Goal: Information Seeking & Learning: Learn about a topic

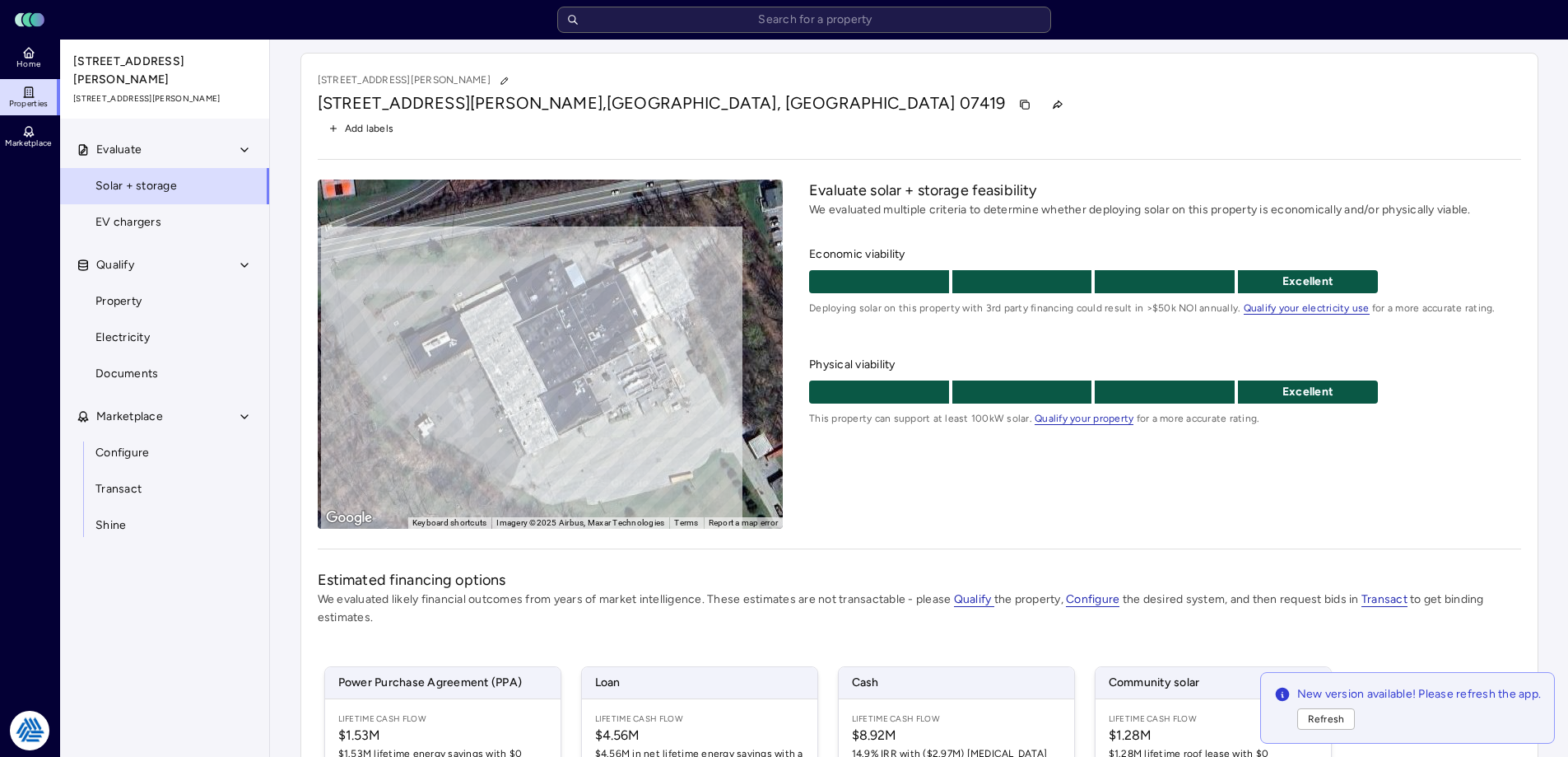
scroll to position [242, 0]
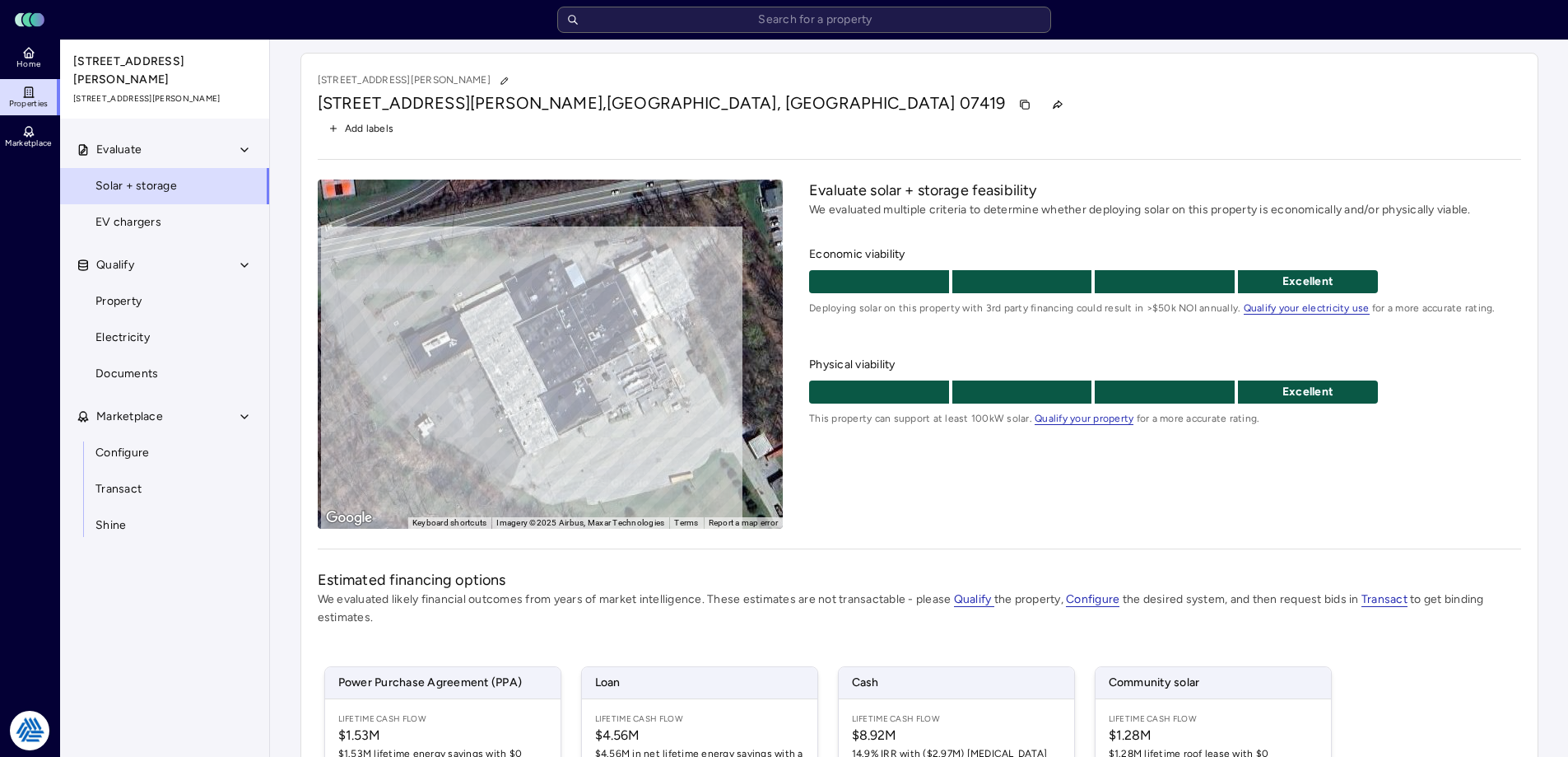
click at [956, 470] on div "Evaluate solar + storage feasibility We evaluated multiple criteria to determin…" at bounding box center [1165, 354] width 711 height 349
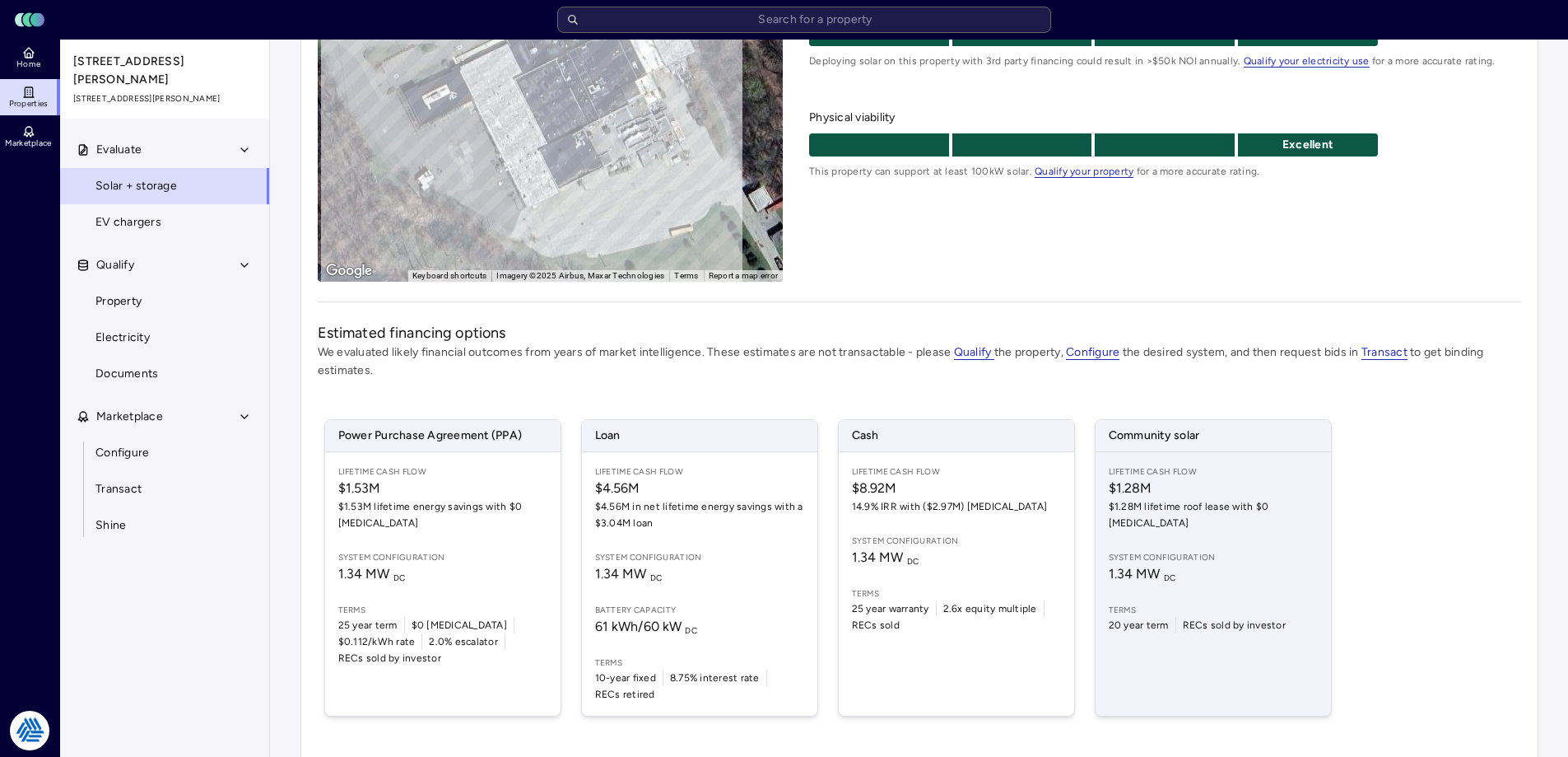
click at [1229, 569] on div "Lifetime Cash Flow $1.28M $1.28M lifetime roof lease with $0 CapEx System confi…" at bounding box center [1214, 584] width 236 height 264
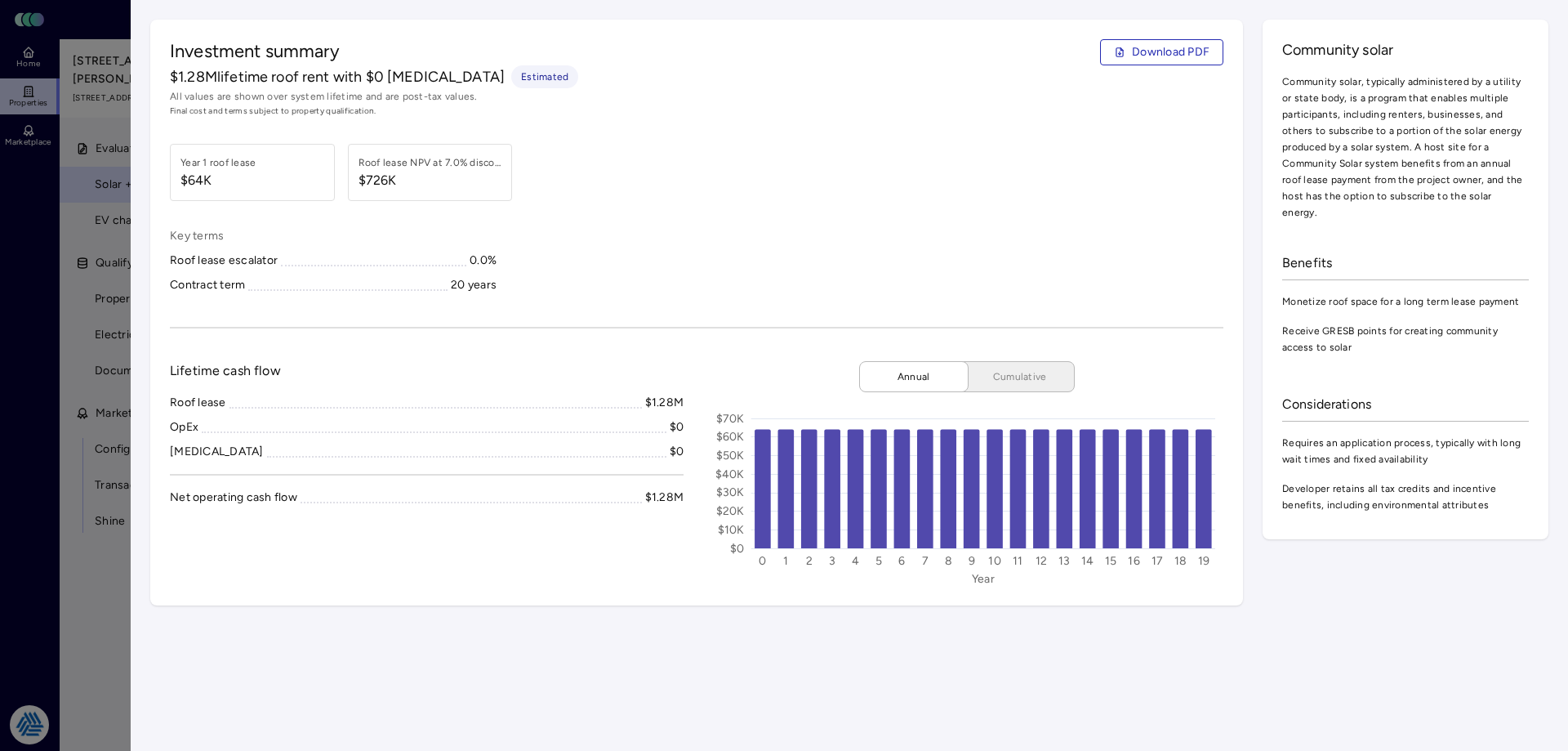
click at [644, 238] on div "Key terms Roof lease escalator 0.0% Contract term 20 years" at bounding box center [697, 261] width 1054 height 67
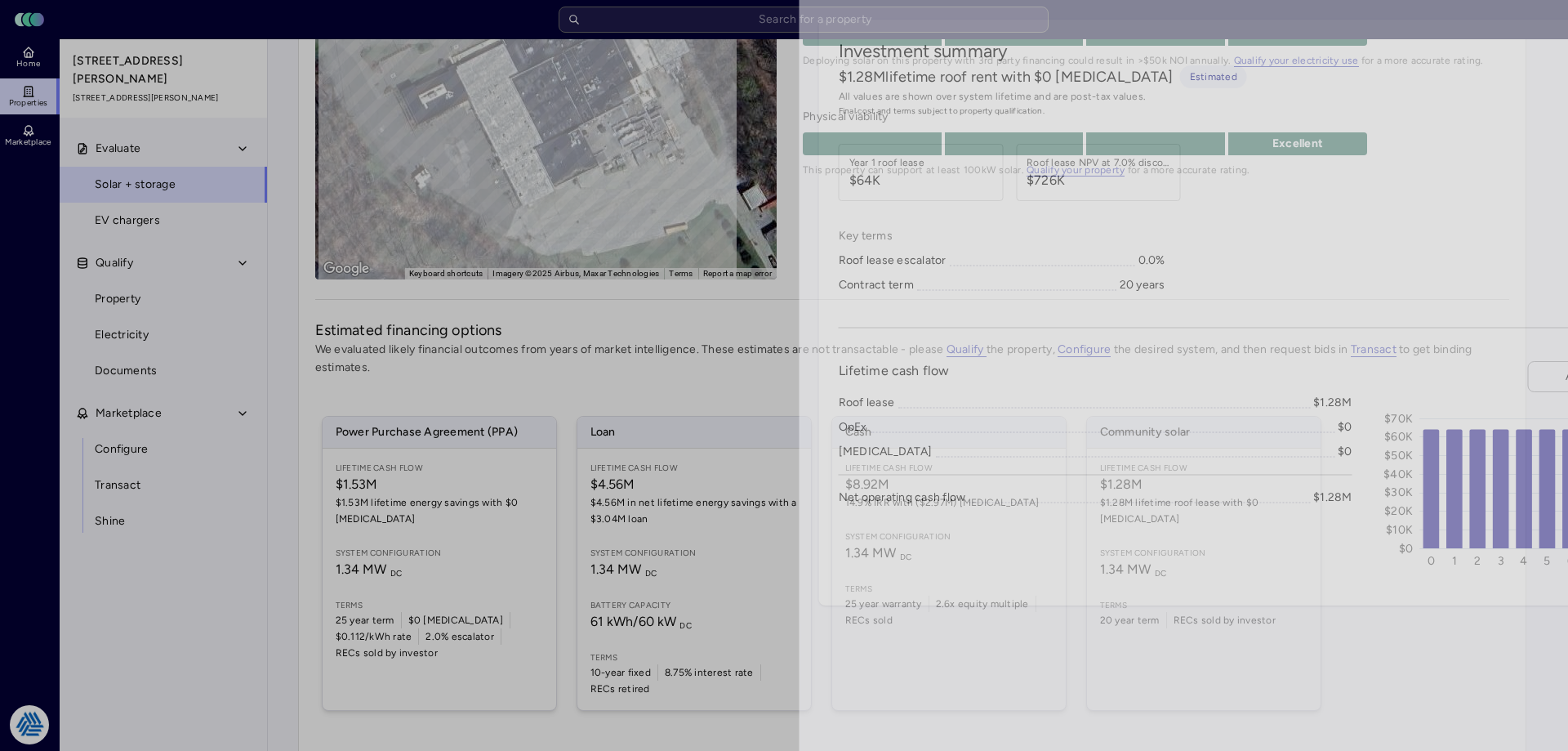
click at [96, 577] on div at bounding box center [784, 376] width 1568 height 751
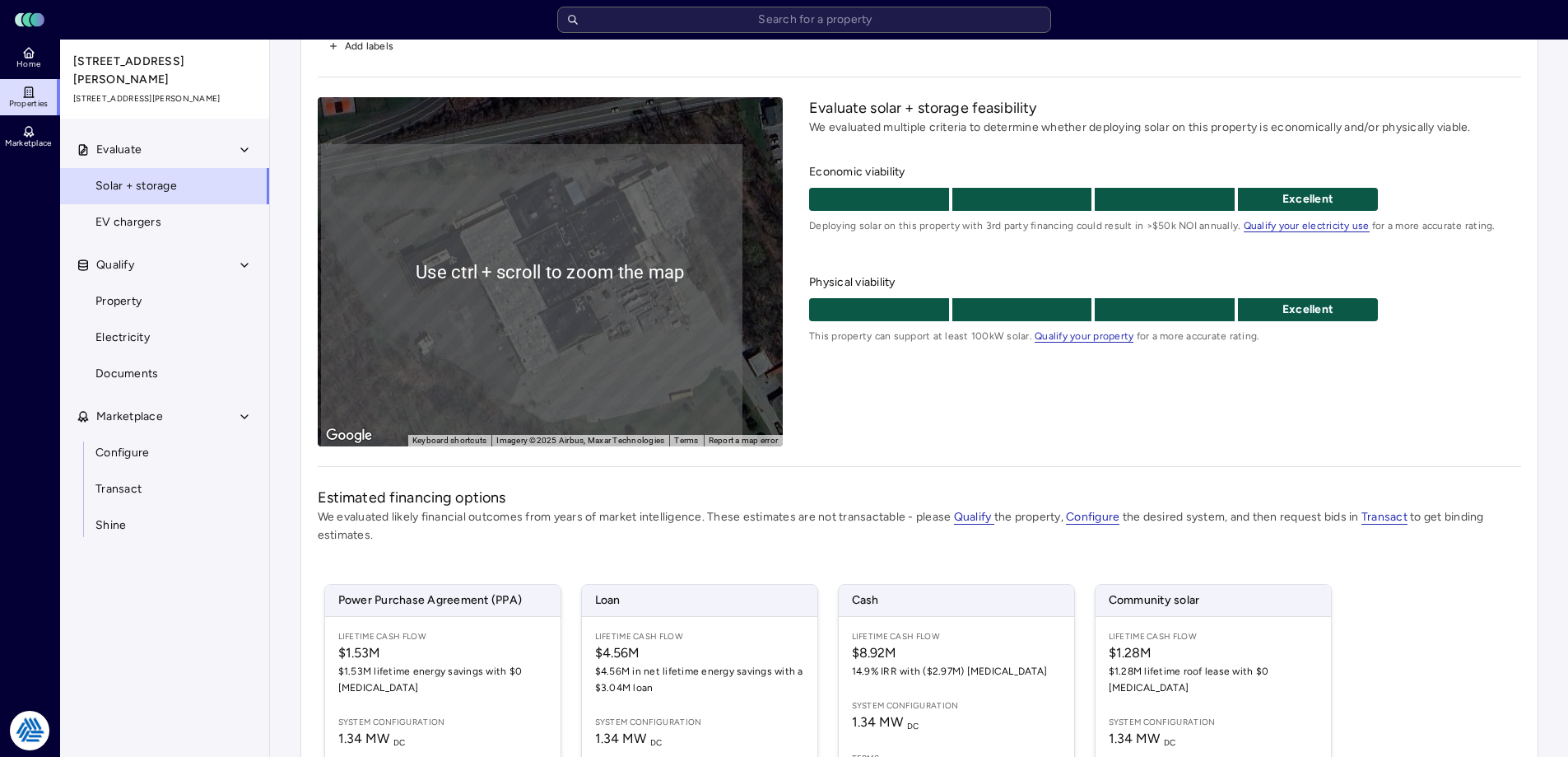
scroll to position [165, 0]
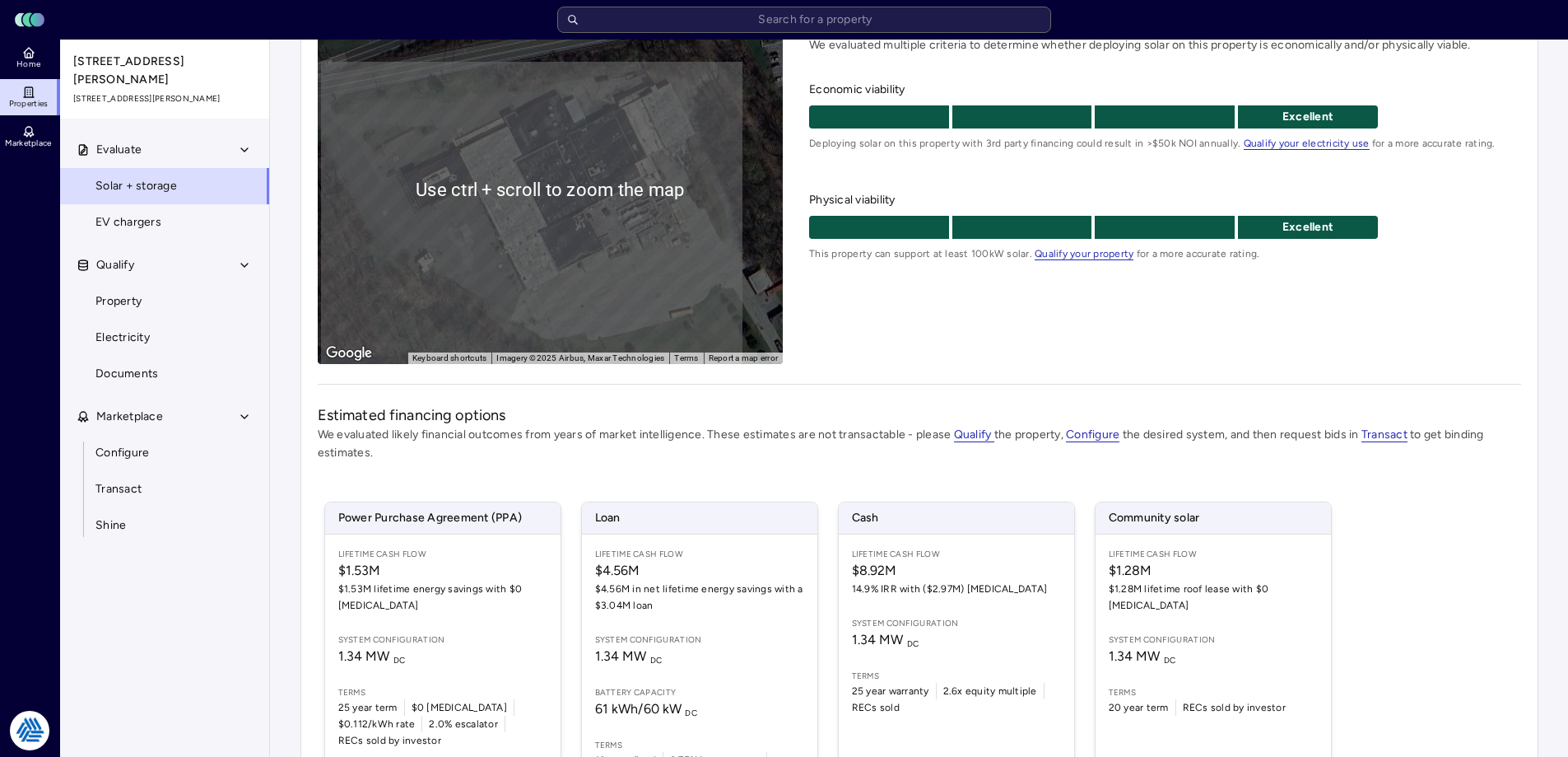
click at [1049, 288] on div "Evaluate solar + storage feasibility We evaluated multiple criteria to determin…" at bounding box center [1165, 188] width 711 height 349
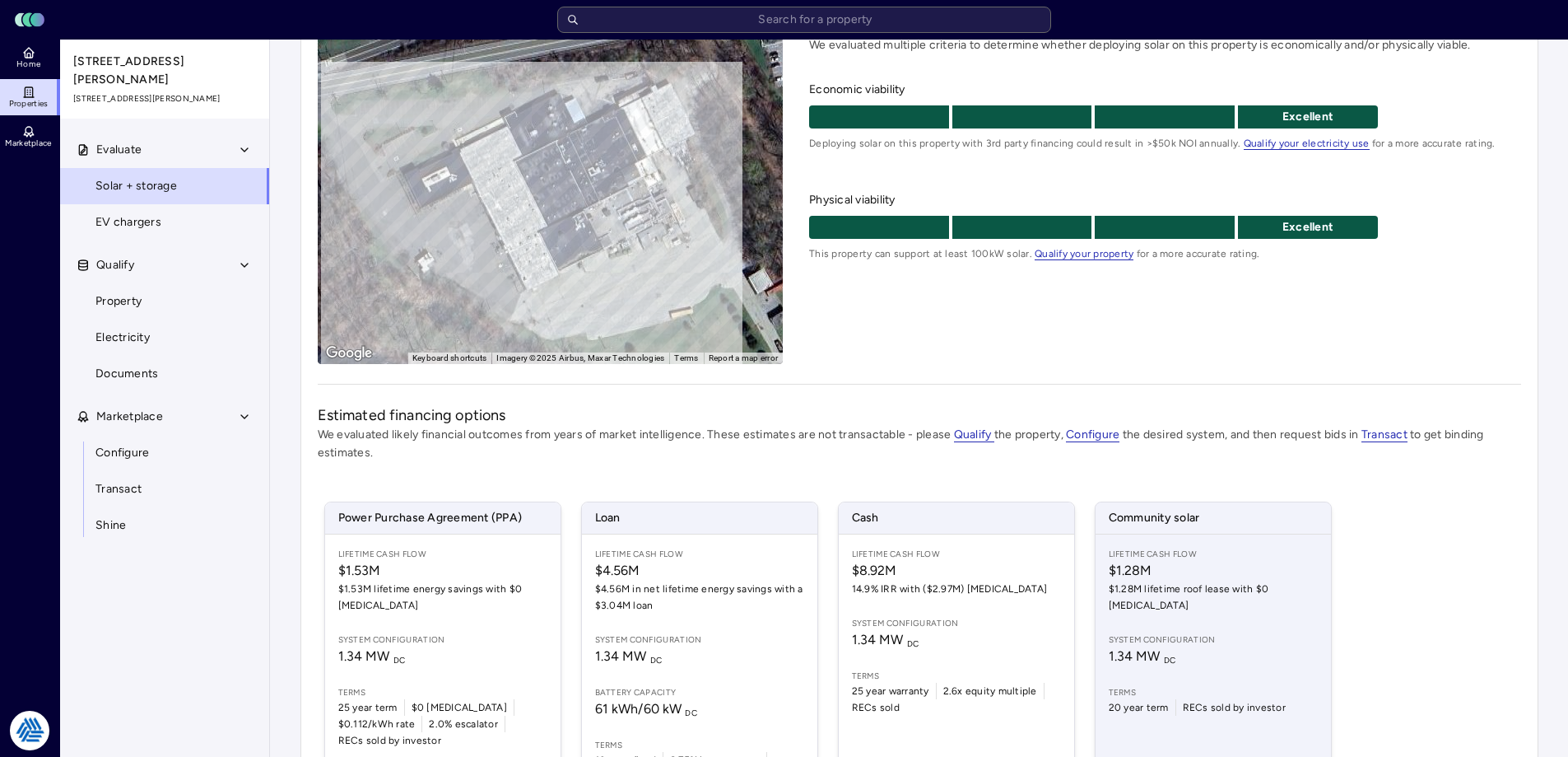
click at [1194, 633] on span "System configuration" at bounding box center [1213, 640] width 209 height 14
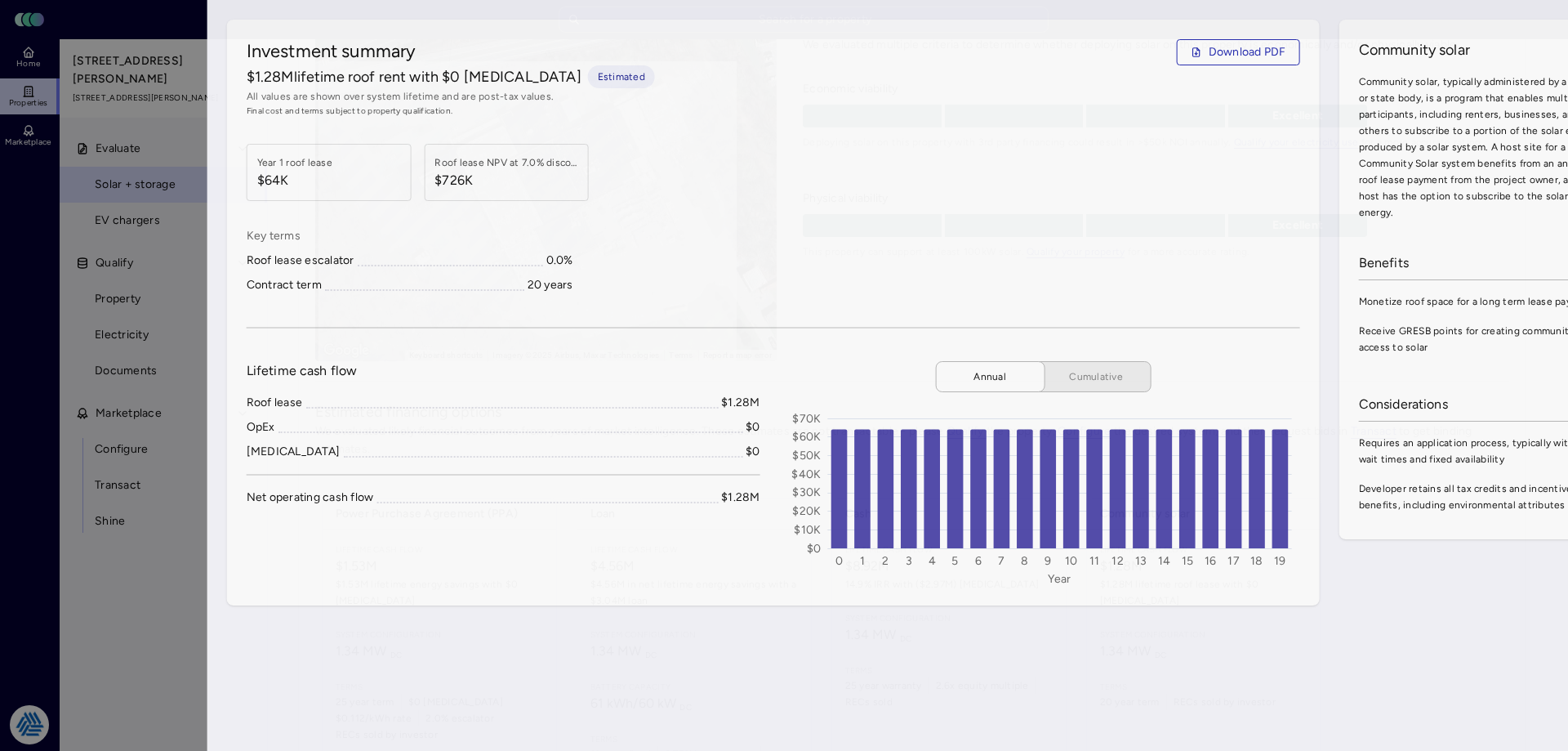
click at [90, 582] on div at bounding box center [784, 376] width 1568 height 751
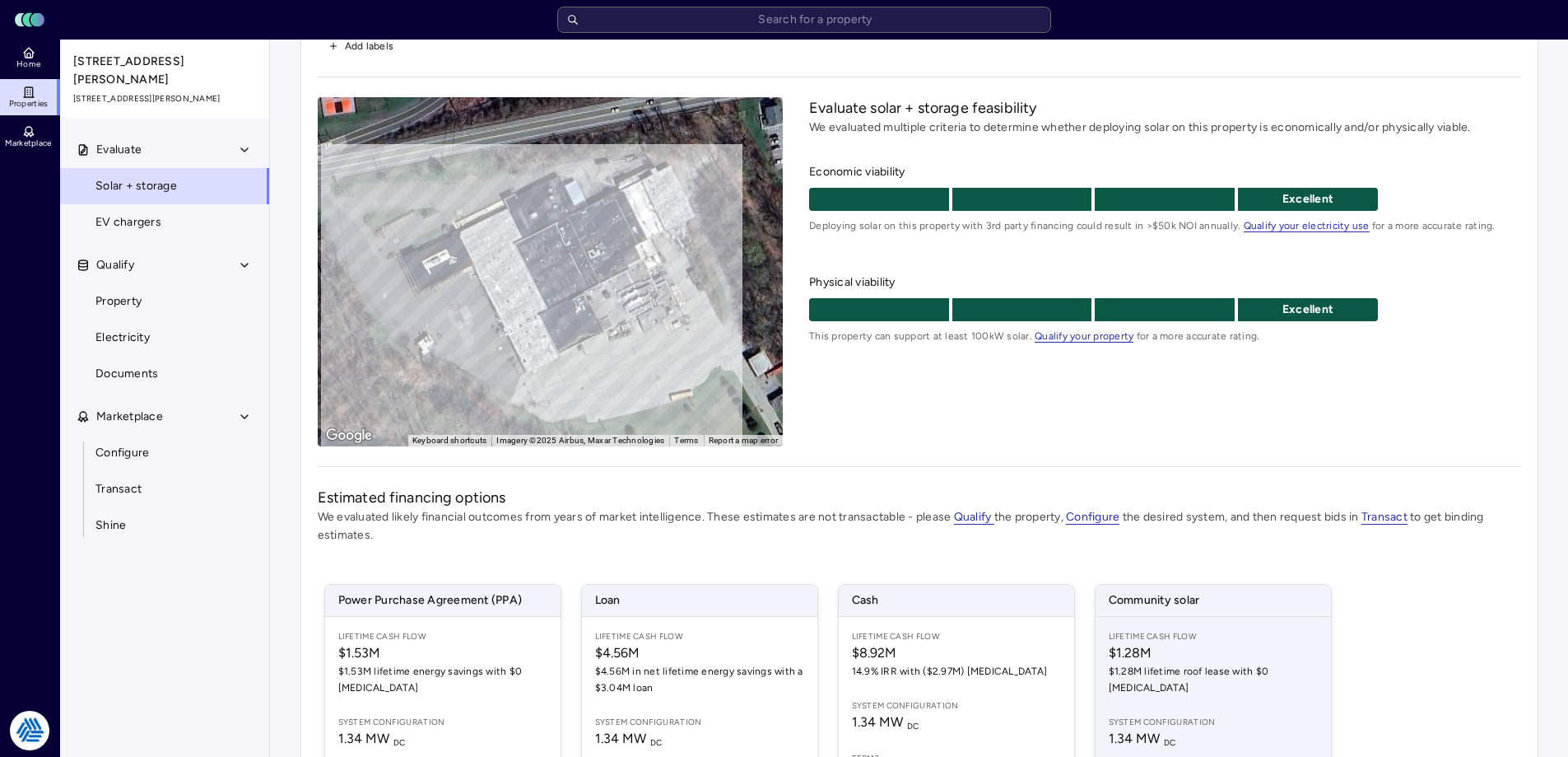
scroll to position [294, 0]
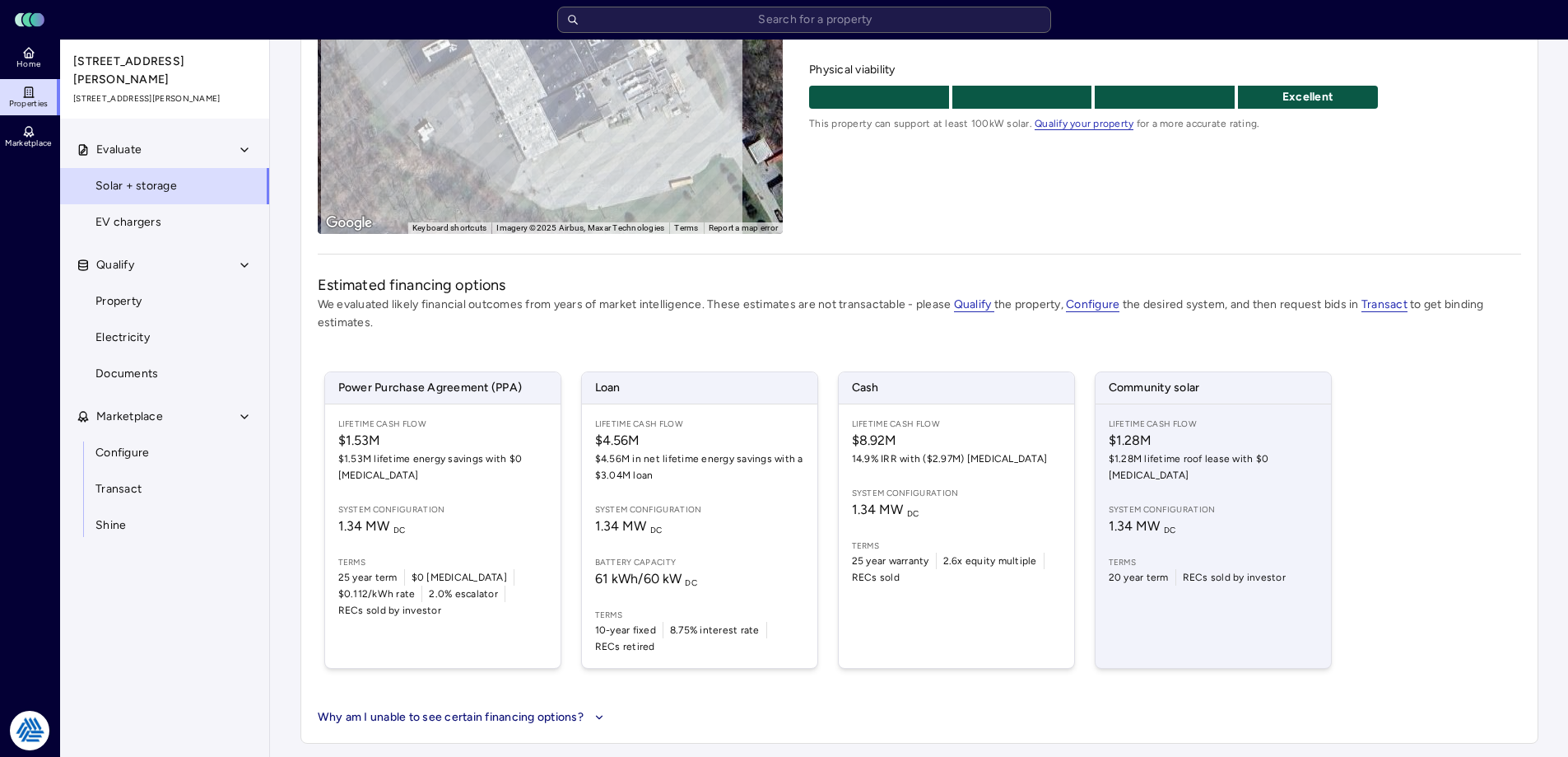
click at [1182, 516] on span "1.34 MW DC" at bounding box center [1213, 525] width 209 height 20
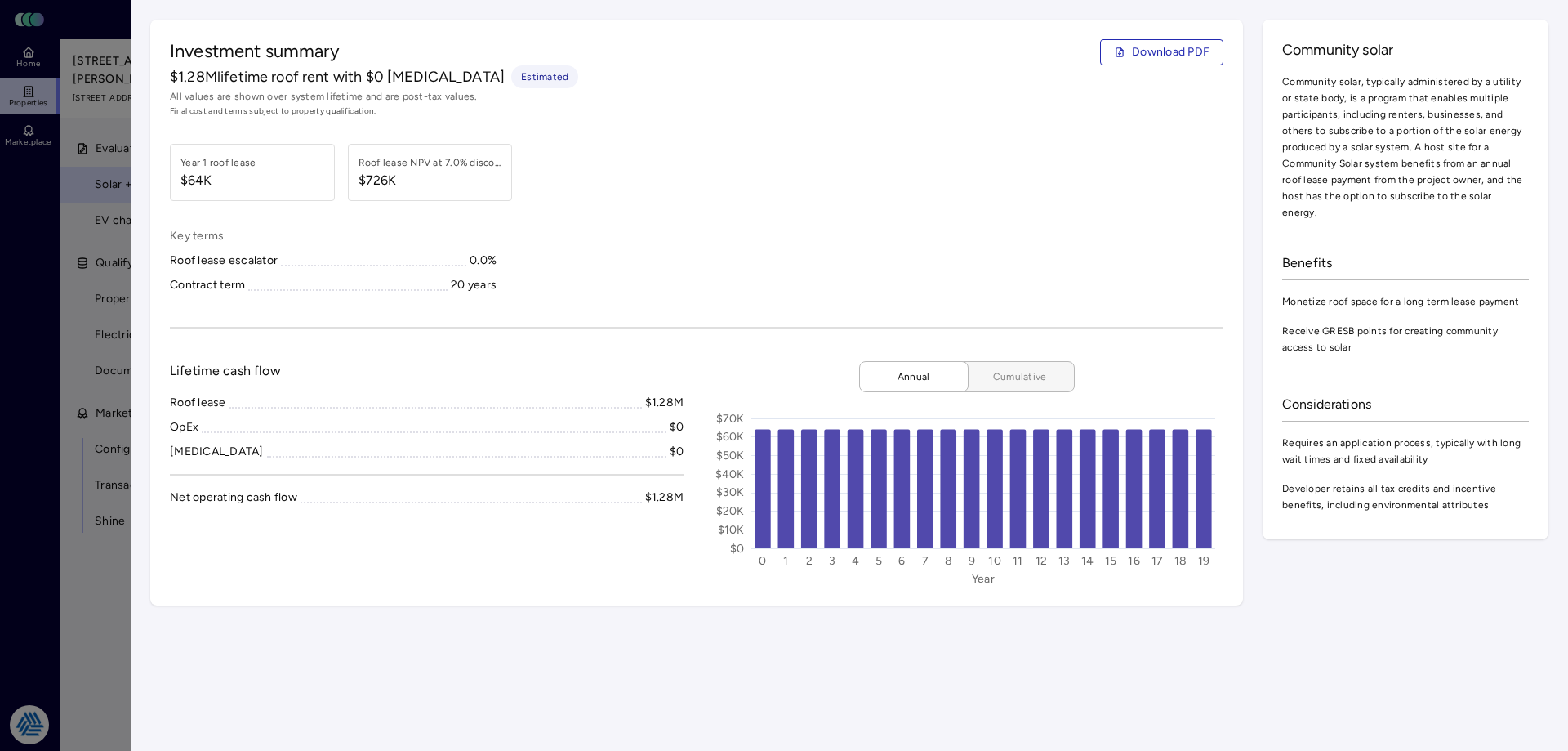
click at [1018, 377] on span "Cumulative" at bounding box center [1019, 376] width 82 height 16
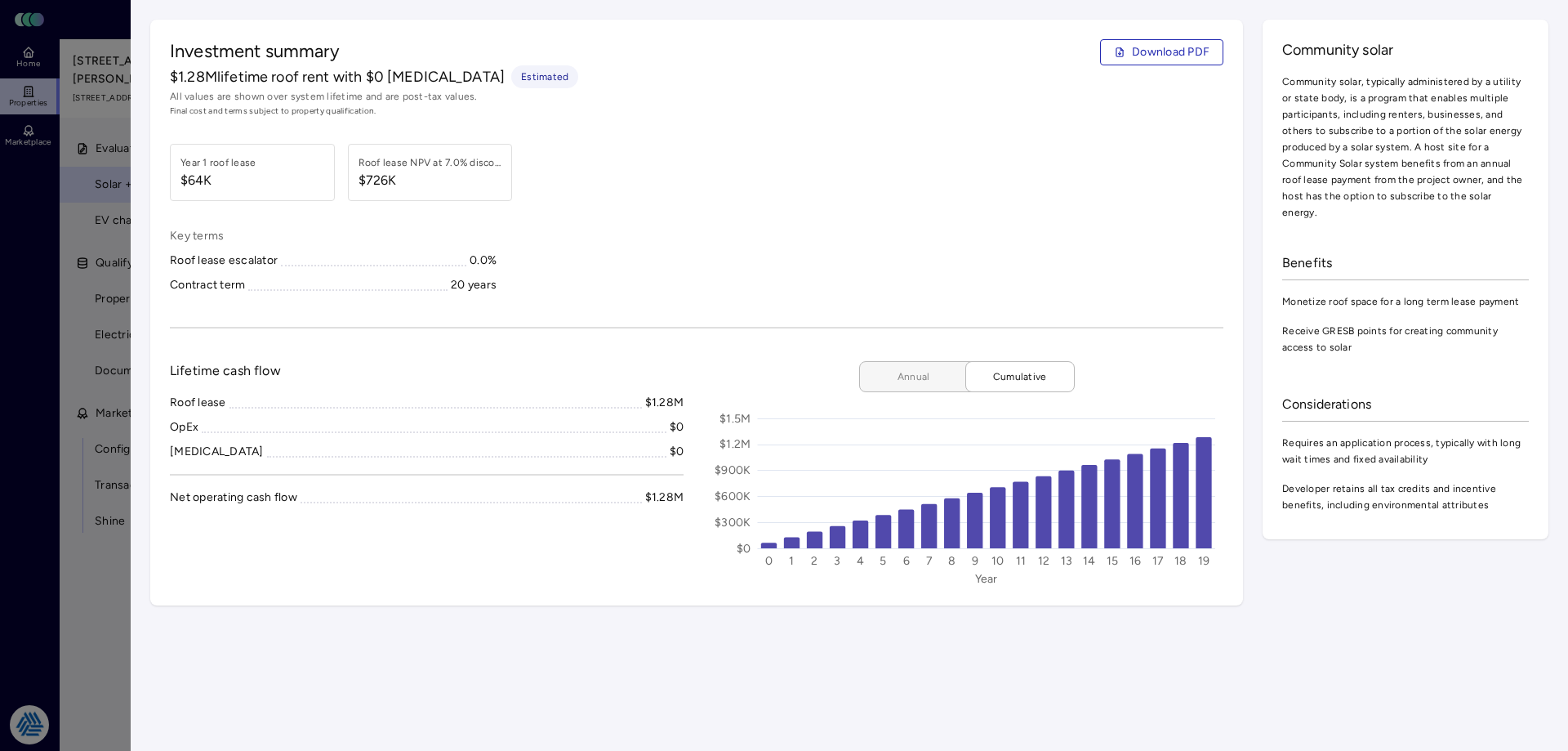
click at [908, 376] on span "Annual" at bounding box center [913, 376] width 82 height 16
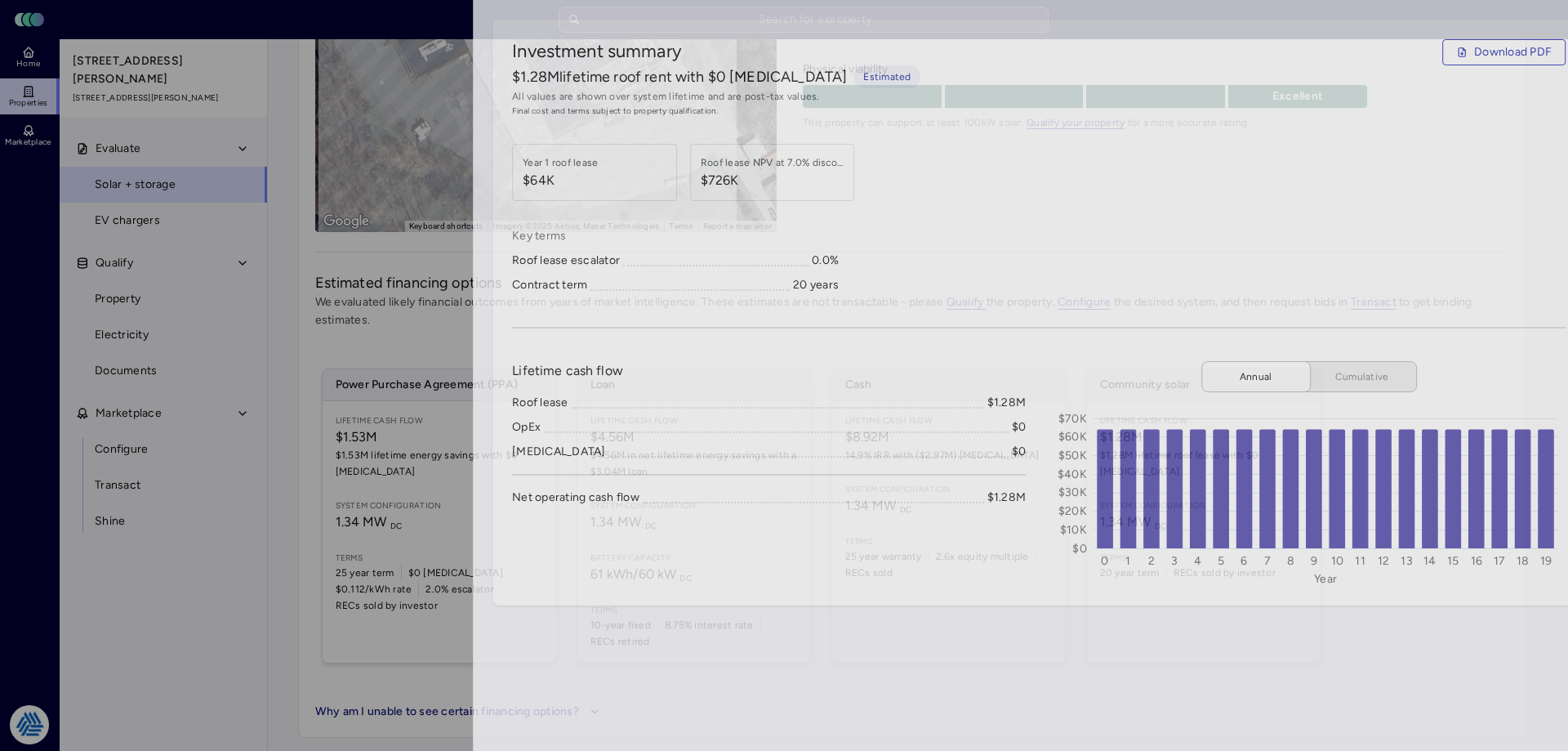
click at [54, 344] on div at bounding box center [784, 376] width 1568 height 751
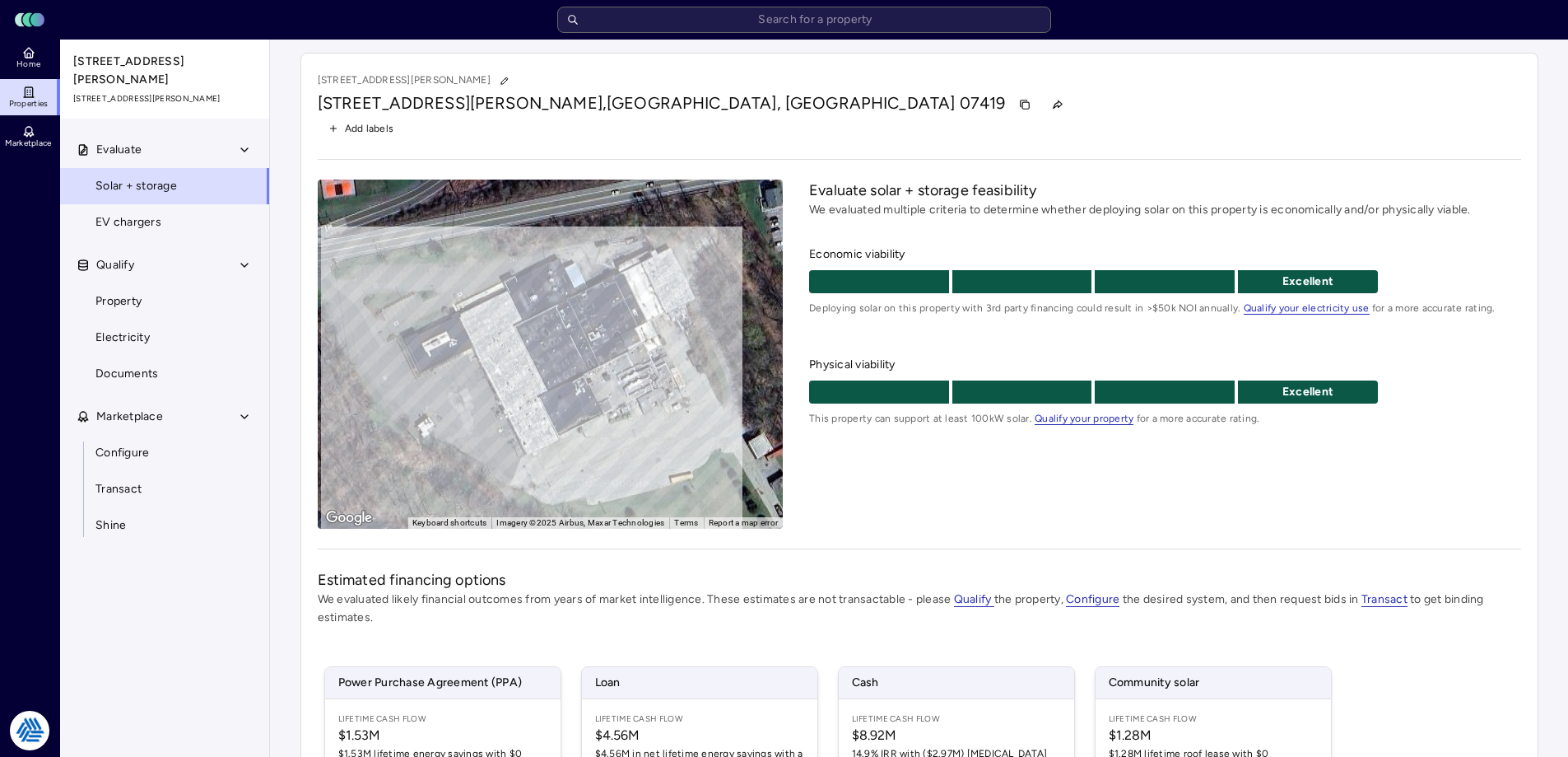
scroll to position [82, 0]
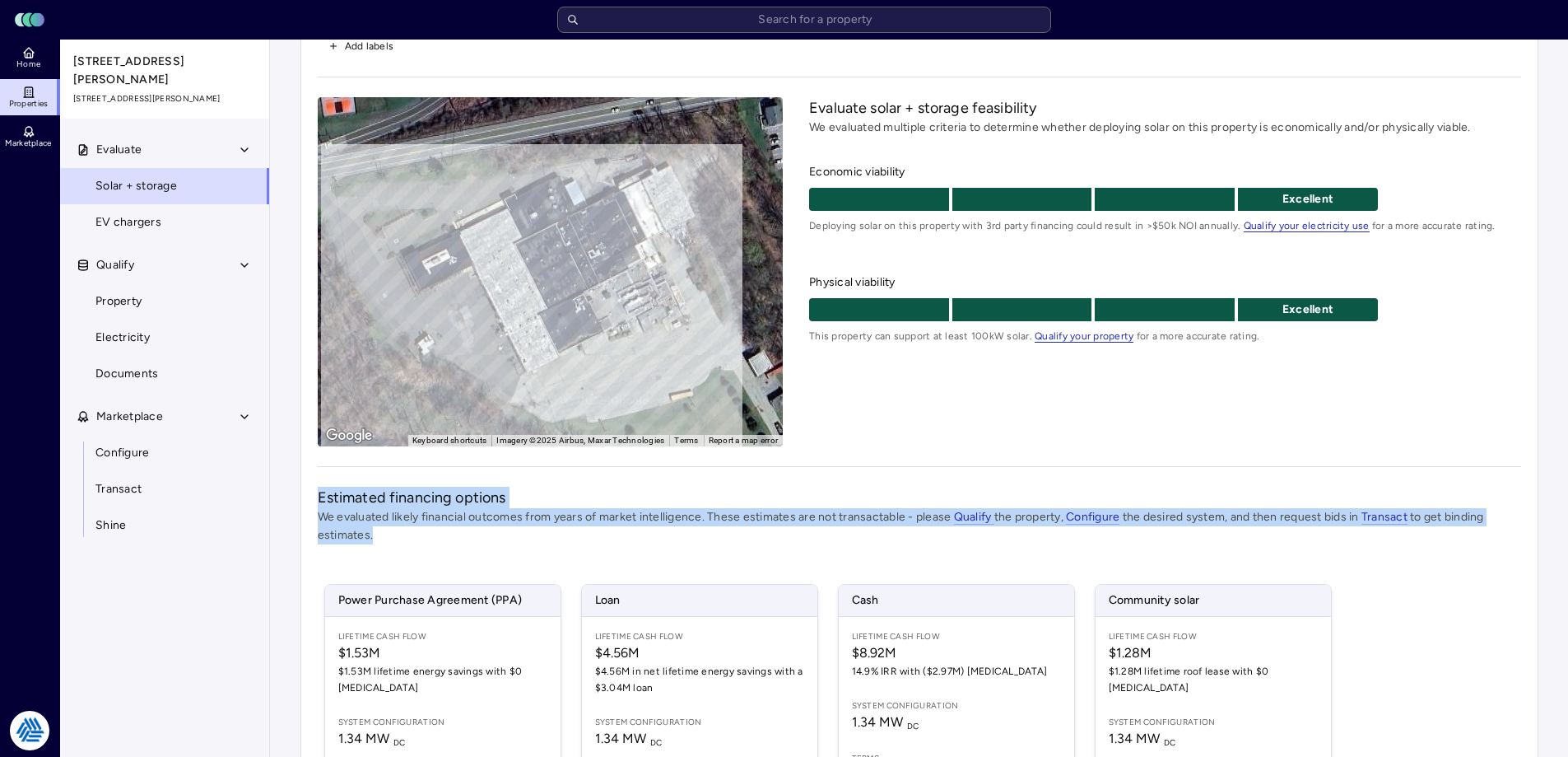
drag, startPoint x: 315, startPoint y: 495, endPoint x: 450, endPoint y: 536, distance: 141.1
click at [450, 536] on div "19 Ames Blvd 19 Ames Blvd, Hamburg, NJ 07419 Add labels ← Move left → Move righ…" at bounding box center [919, 463] width 1238 height 985
click at [412, 538] on p "We evaluated likely financial outcomes from years of market intelligence. These…" at bounding box center [920, 526] width 1204 height 36
drag, startPoint x: 389, startPoint y: 539, endPoint x: 286, endPoint y: 491, distance: 113.6
click at [286, 491] on div "Your estimates have been updated 19 Ames Blvd 19 Ames Blvd, Hamburg, NJ 07419 A…" at bounding box center [919, 463] width 1298 height 1012
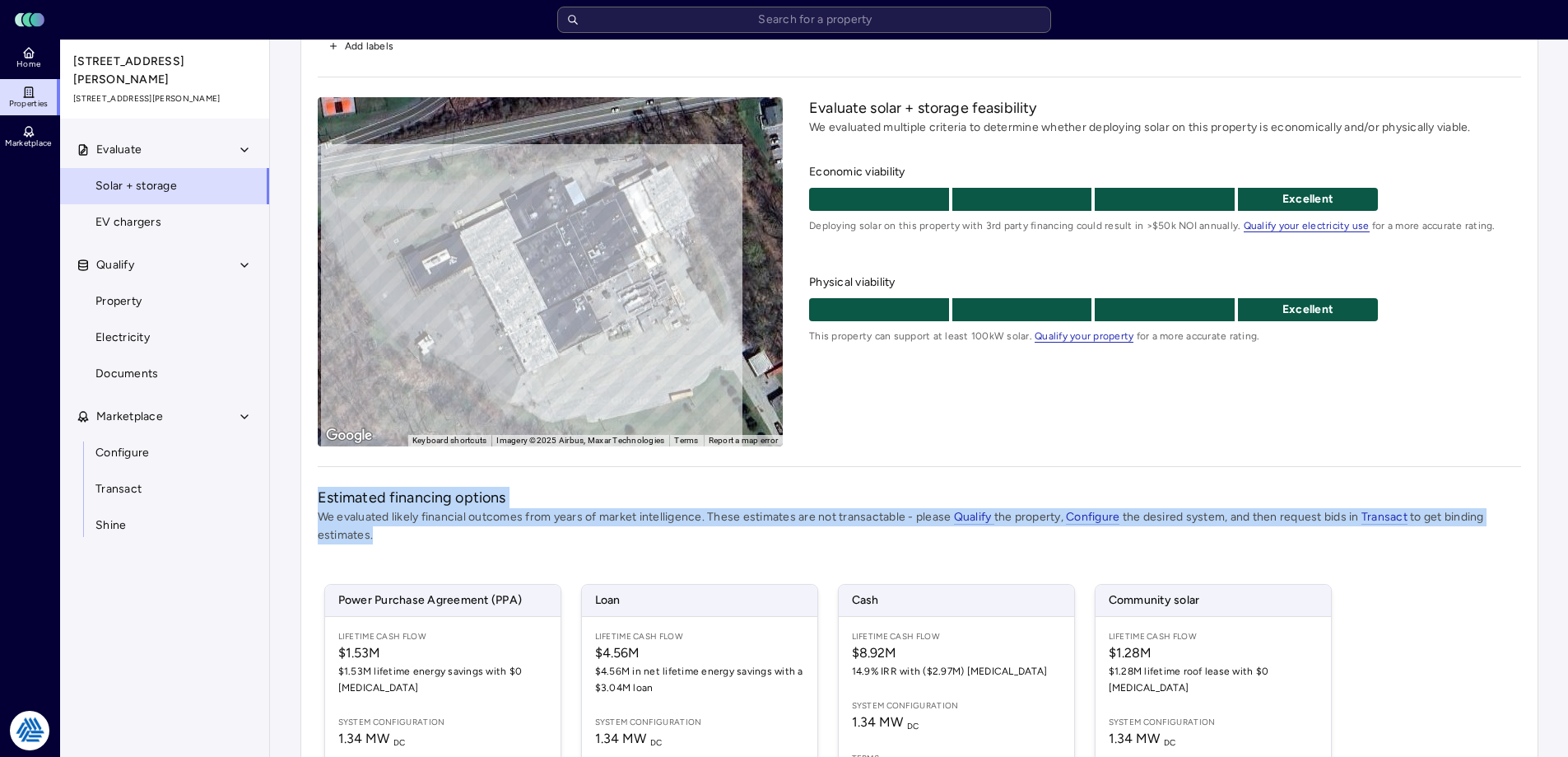
click at [334, 506] on h2 "Estimated financing options" at bounding box center [920, 496] width 1204 height 21
drag, startPoint x: 383, startPoint y: 536, endPoint x: 287, endPoint y: 488, distance: 107.3
click at [288, 488] on div "19 Ames Blvd 19 Ames Blvd, Hamburg, NJ 07419 Add labels ← Move left → Move righ…" at bounding box center [920, 463] width 1264 height 1012
click at [420, 534] on p "We evaluated likely financial outcomes from years of market intelligence. These…" at bounding box center [920, 526] width 1204 height 36
drag, startPoint x: 395, startPoint y: 534, endPoint x: 299, endPoint y: 501, distance: 101.5
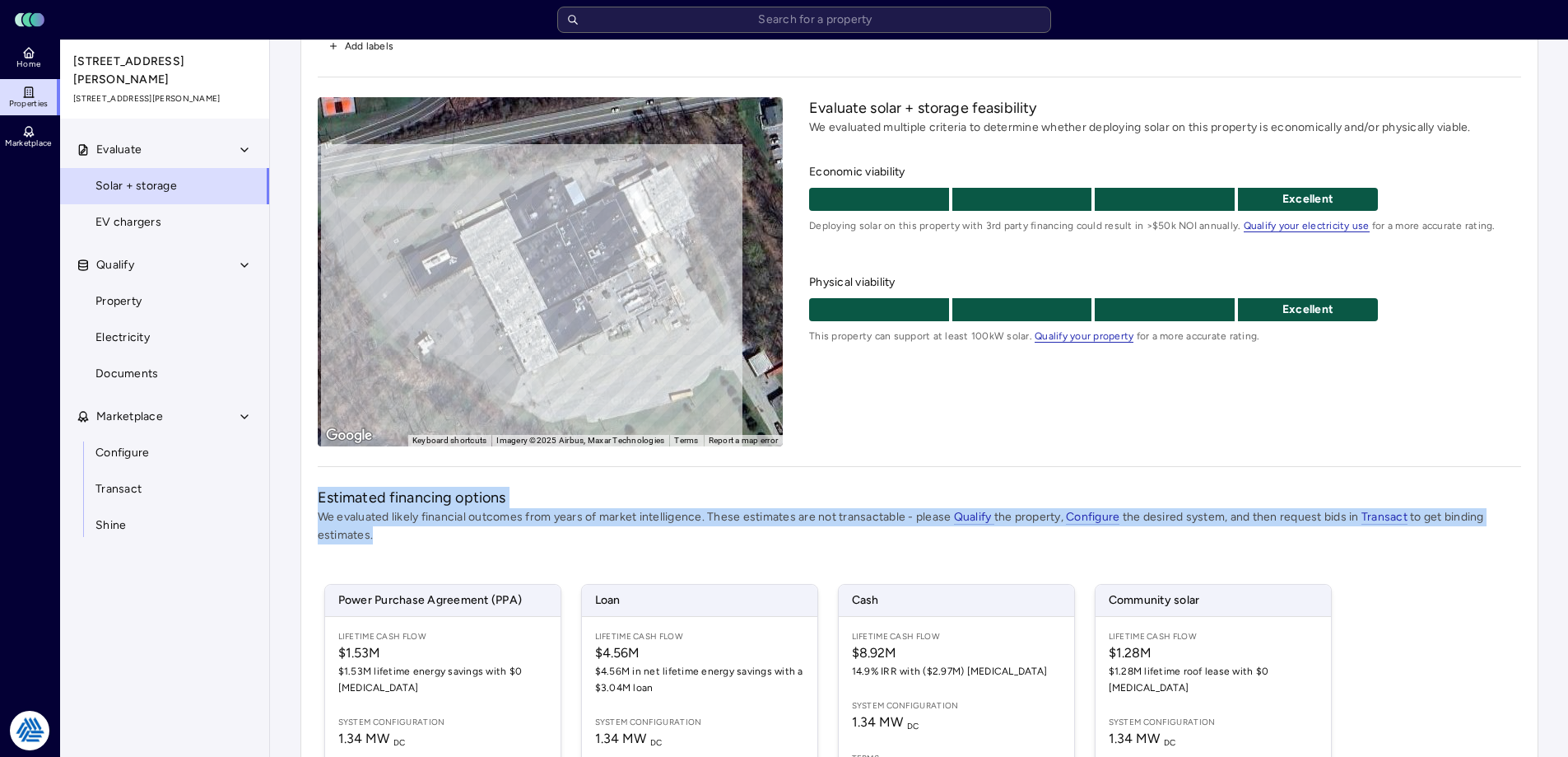
click at [299, 501] on div "19 Ames Blvd 19 Ames Blvd, Hamburg, NJ 07419 Add labels ← Move left → Move righ…" at bounding box center [920, 463] width 1264 height 1012
click at [381, 519] on p "We evaluated likely financial outcomes from years of market intelligence. These…" at bounding box center [920, 526] width 1204 height 36
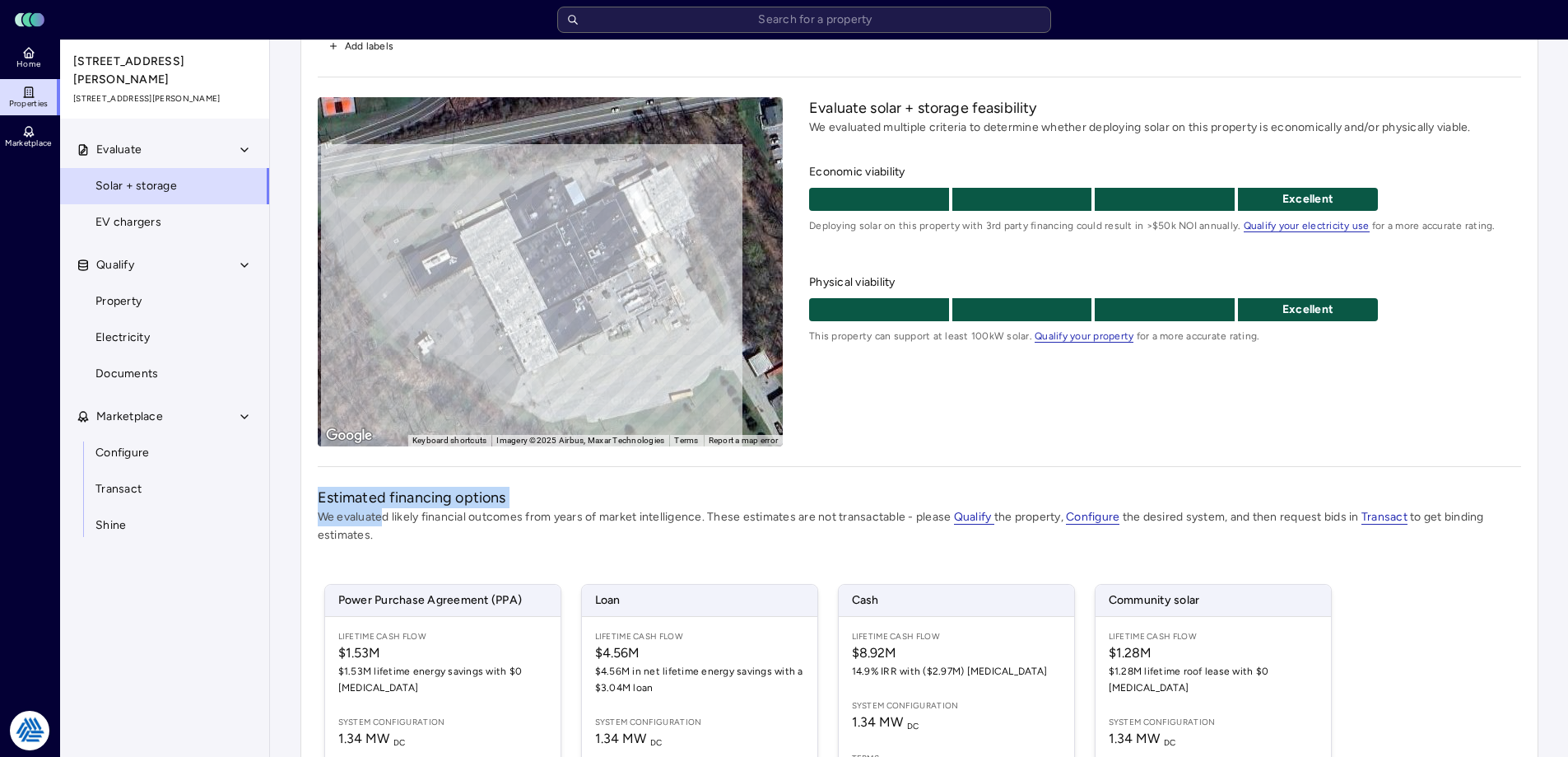
drag, startPoint x: 381, startPoint y: 525, endPoint x: 304, endPoint y: 505, distance: 79.6
click at [302, 505] on div "19 Ames Blvd 19 Ames Blvd, Hamburg, NJ 07419 Add labels ← Move left → Move righ…" at bounding box center [919, 463] width 1238 height 985
click at [379, 524] on p "We evaluated likely financial outcomes from years of market intelligence. These…" at bounding box center [920, 526] width 1204 height 36
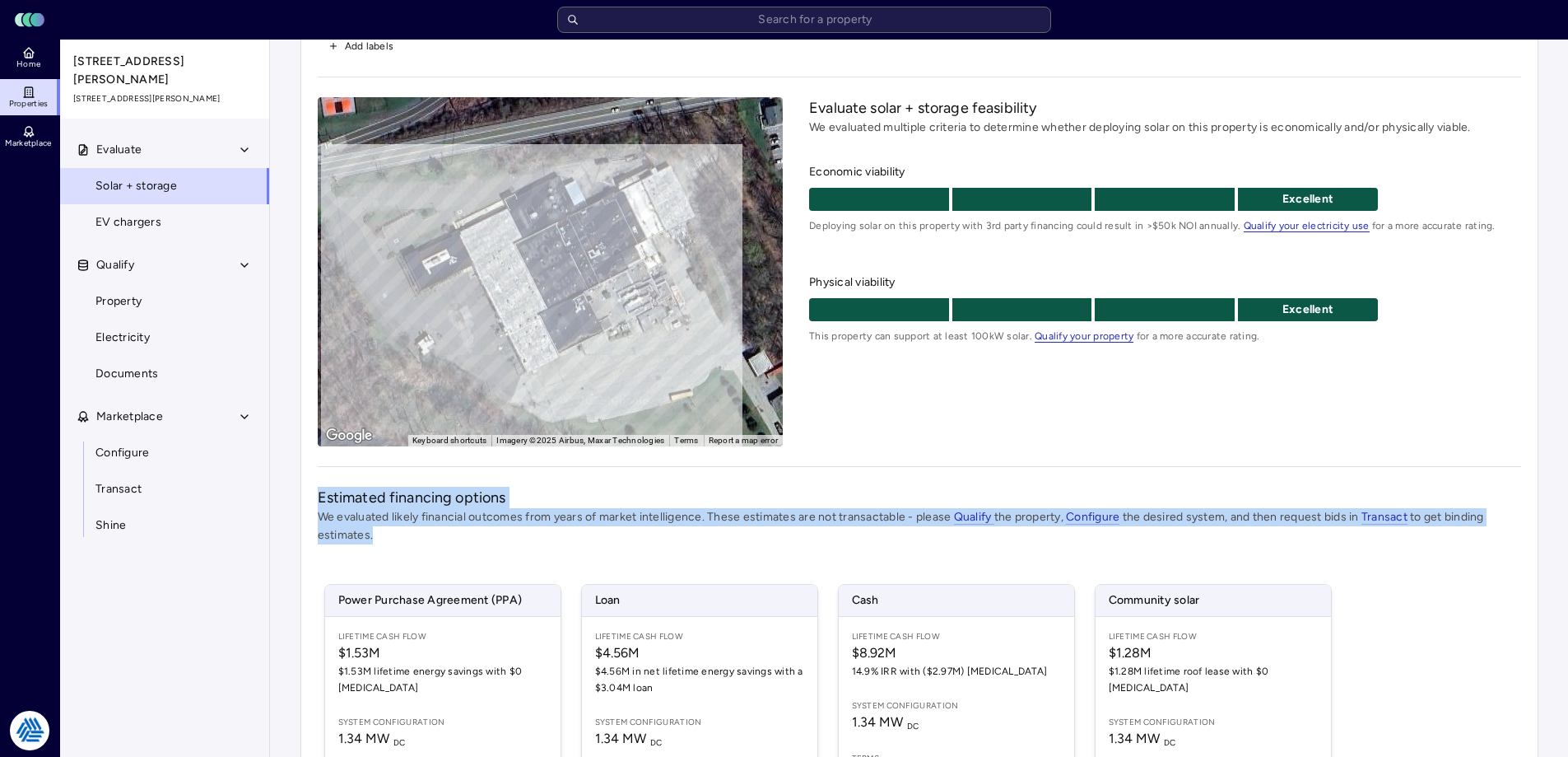
drag, startPoint x: 349, startPoint y: 527, endPoint x: 291, endPoint y: 501, distance: 63.6
click at [291, 501] on div "19 Ames Blvd 19 Ames Blvd, Hamburg, NJ 07419 Add labels ← Move left → Move righ…" at bounding box center [920, 463] width 1264 height 1012
click at [398, 536] on p "We evaluated likely financial outcomes from years of market intelligence. These…" at bounding box center [920, 526] width 1204 height 36
drag, startPoint x: 383, startPoint y: 536, endPoint x: 293, endPoint y: 506, distance: 94.9
click at [293, 506] on div "19 Ames Blvd 19 Ames Blvd, Hamburg, NJ 07419 Add labels ← Move left → Move righ…" at bounding box center [920, 463] width 1264 height 1012
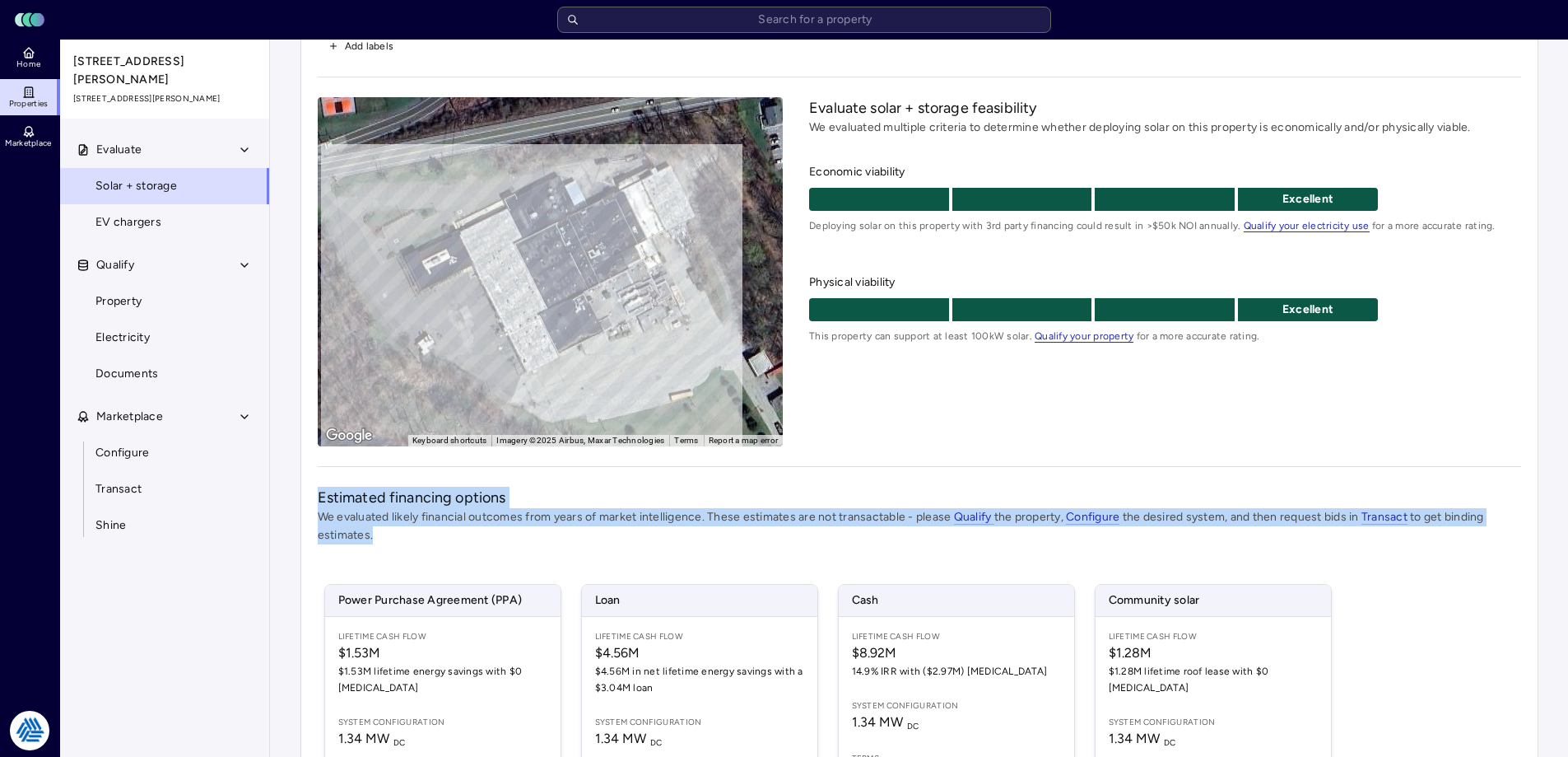
click at [402, 534] on p "We evaluated likely financial outcomes from years of market intelligence. These…" at bounding box center [920, 526] width 1204 height 36
drag, startPoint x: 389, startPoint y: 537, endPoint x: 443, endPoint y: 542, distance: 54.2
click at [291, 504] on div "19 Ames Blvd 19 Ames Blvd, Hamburg, NJ 07419 Add labels ← Move left → Move righ…" at bounding box center [920, 463] width 1264 height 1012
click at [443, 542] on p "We evaluated likely financial outcomes from years of market intelligence. These…" at bounding box center [920, 526] width 1204 height 36
drag, startPoint x: 395, startPoint y: 540, endPoint x: 315, endPoint y: 501, distance: 89.0
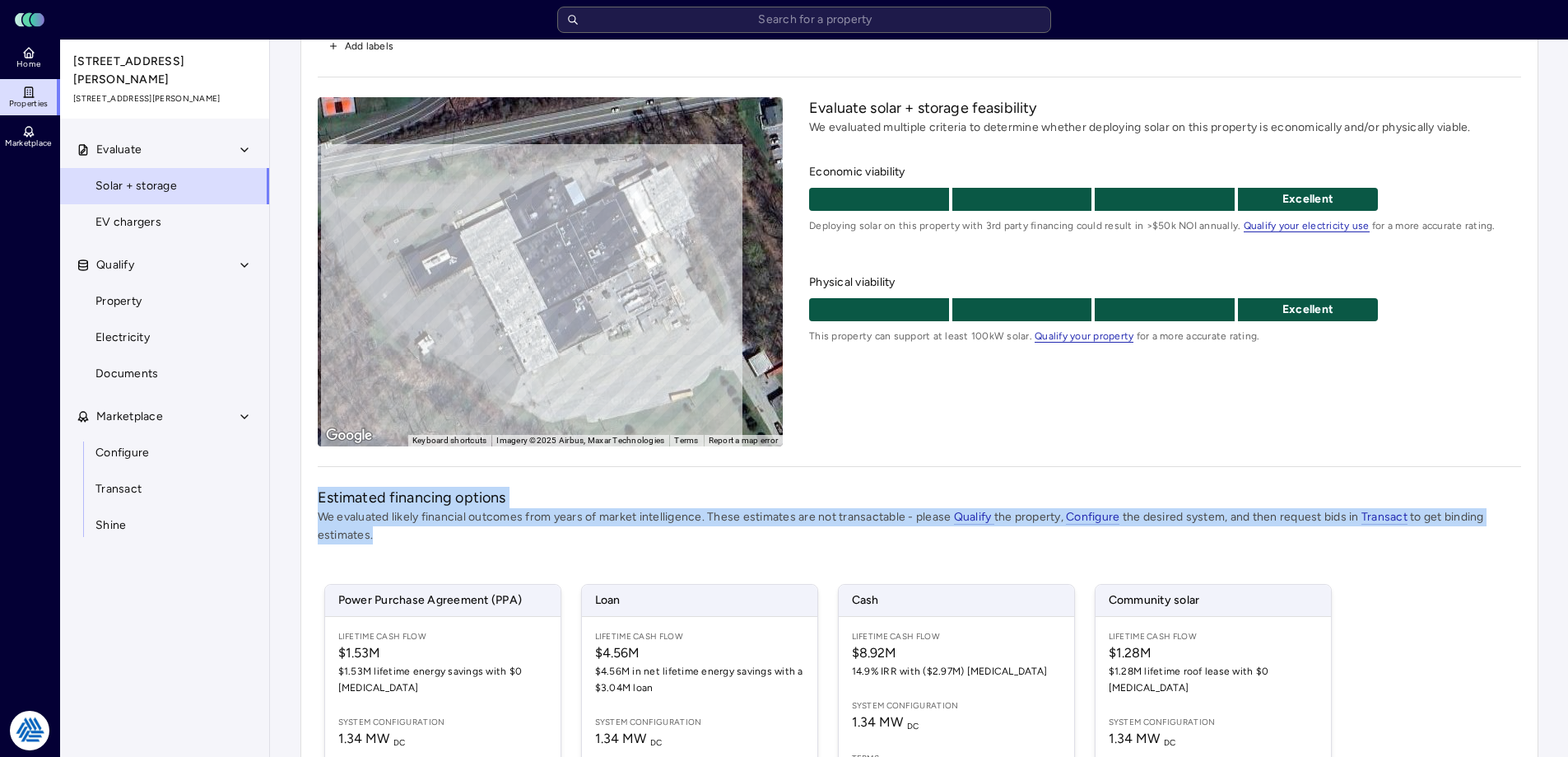
click at [315, 501] on div "19 Ames Blvd 19 Ames Blvd, Hamburg, NJ 07419 Add labels ← Move left → Move righ…" at bounding box center [919, 463] width 1238 height 985
click at [331, 507] on h2 "Estimated financing options" at bounding box center [920, 496] width 1204 height 21
drag, startPoint x: 316, startPoint y: 497, endPoint x: 395, endPoint y: 531, distance: 86.0
click at [395, 531] on div "19 Ames Blvd 19 Ames Blvd, Hamburg, NJ 07419 Add labels ← Move left → Move righ…" at bounding box center [919, 463] width 1238 height 985
click at [395, 531] on p "We evaluated likely financial outcomes from years of market intelligence. These…" at bounding box center [920, 526] width 1204 height 36
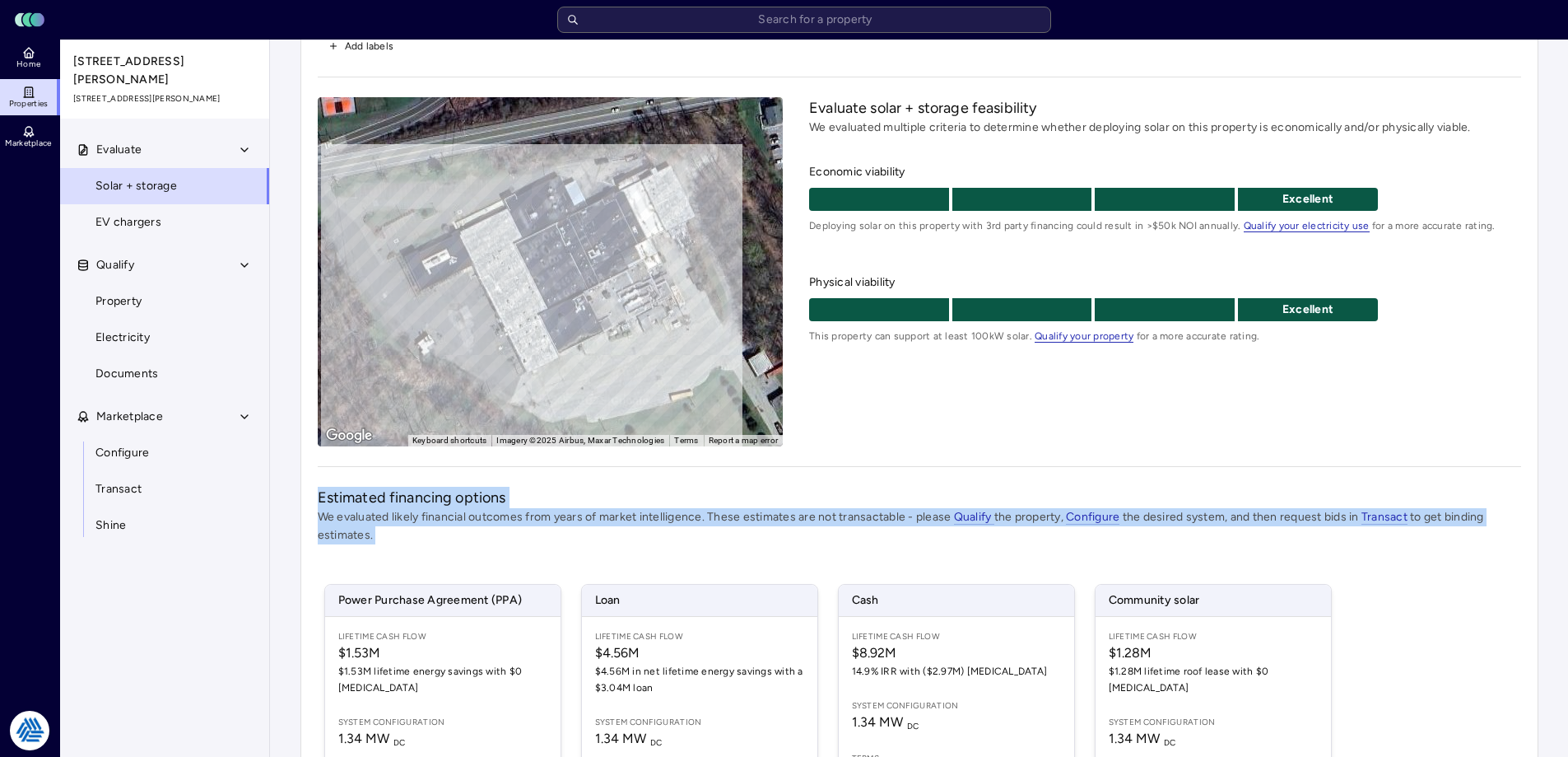
drag, startPoint x: 395, startPoint y: 531, endPoint x: 291, endPoint y: 496, distance: 109.7
click at [291, 496] on div "19 Ames Blvd 19 Ames Blvd, Hamburg, NJ 07419 Add labels ← Move left → Move righ…" at bounding box center [920, 463] width 1264 height 1012
click at [333, 513] on p "We evaluated likely financial outcomes from years of market intelligence. These…" at bounding box center [920, 526] width 1204 height 36
drag, startPoint x: 386, startPoint y: 530, endPoint x: 313, endPoint y: 511, distance: 75.4
click at [313, 511] on div "19 Ames Blvd 19 Ames Blvd, Hamburg, NJ 07419 Add labels ← Move left → Move righ…" at bounding box center [919, 463] width 1238 height 985
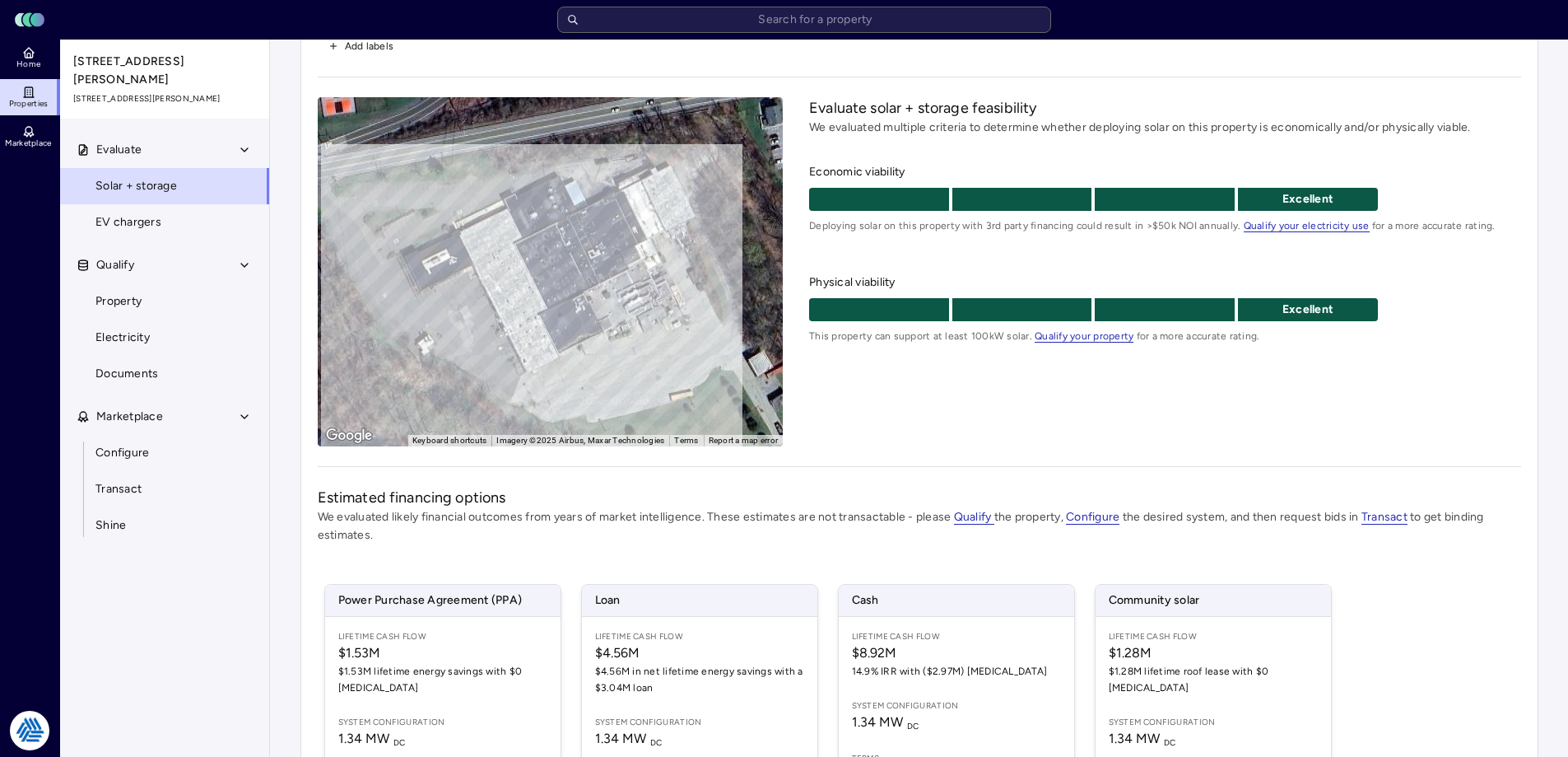
click at [313, 502] on div "19 Ames Blvd 19 Ames Blvd, Hamburg, NJ 07419 Add labels ← Move left → Move righ…" at bounding box center [919, 463] width 1238 height 985
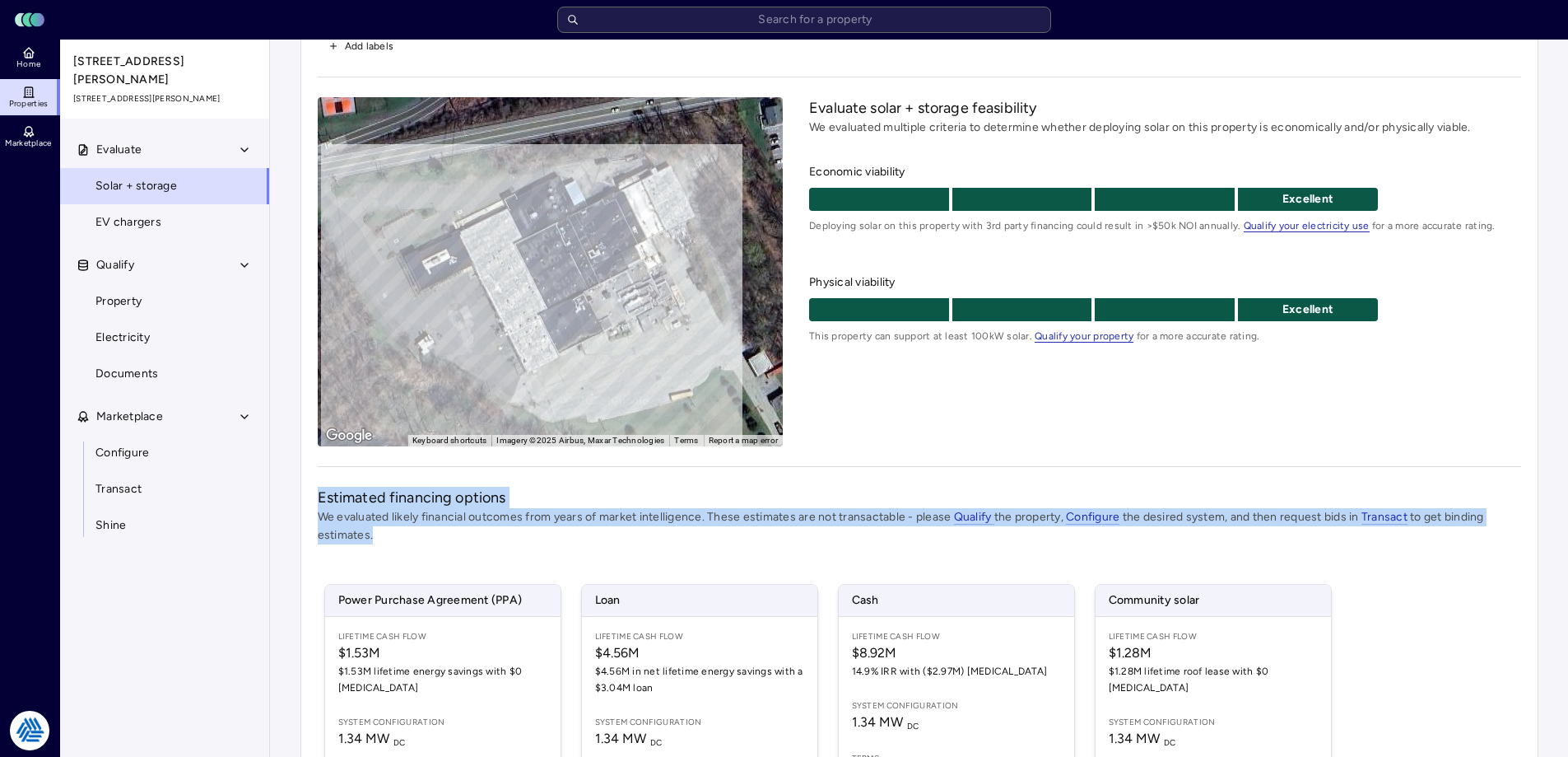
drag, startPoint x: 315, startPoint y: 494, endPoint x: 423, endPoint y: 533, distance: 114.8
click at [423, 533] on div "19 Ames Blvd 19 Ames Blvd, Hamburg, NJ 07419 Add labels ← Move left → Move righ…" at bounding box center [919, 463] width 1238 height 985
click at [423, 533] on p "We evaluated likely financial outcomes from years of market intelligence. These…" at bounding box center [920, 526] width 1204 height 36
drag, startPoint x: 426, startPoint y: 537, endPoint x: 319, endPoint y: 493, distance: 115.7
click at [319, 493] on span "Estimated financing options We evaluated likely financial outcomes from years o…" at bounding box center [920, 515] width 1204 height 58
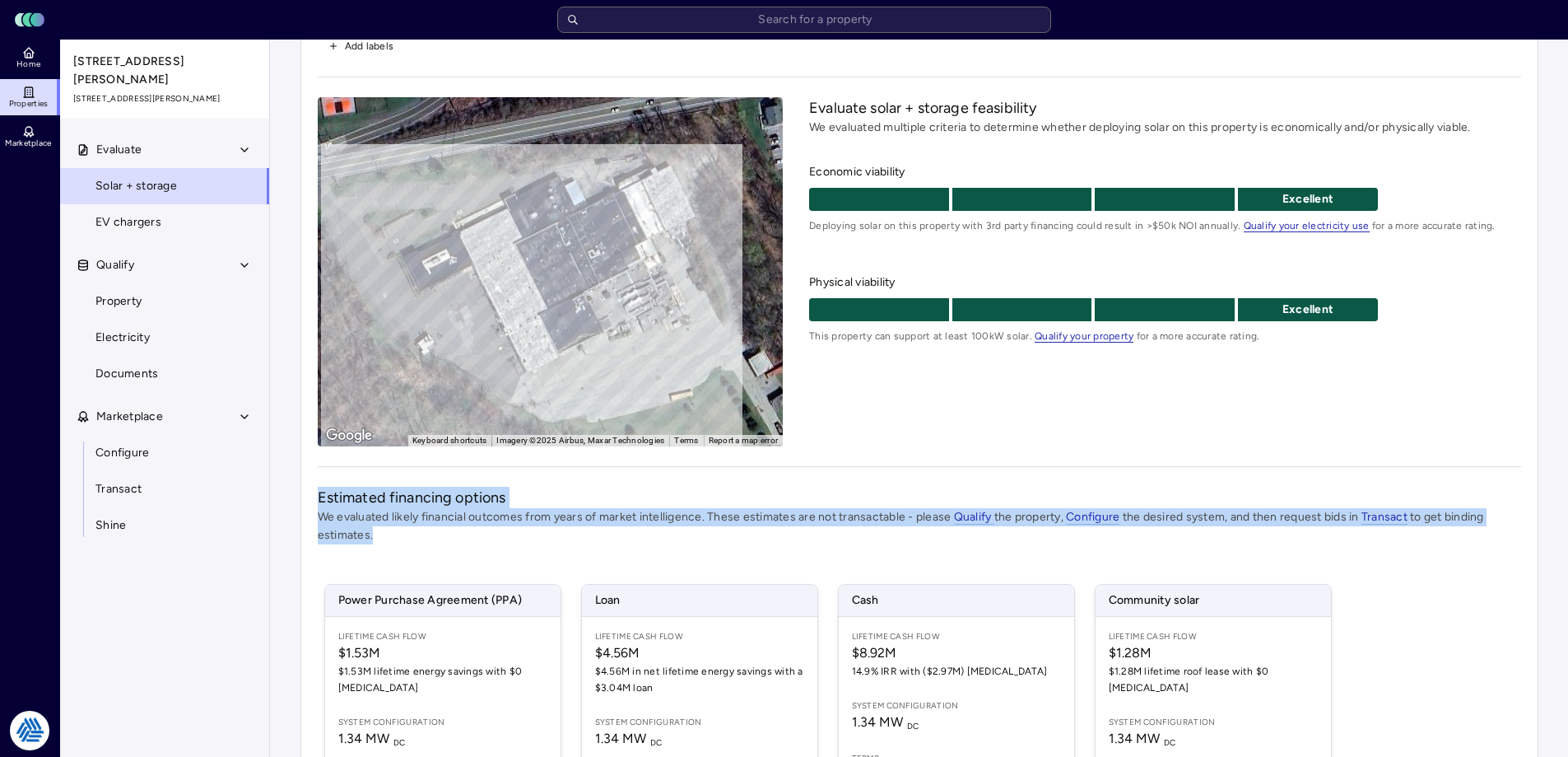
click at [322, 493] on h2 "Estimated financing options" at bounding box center [920, 496] width 1204 height 21
drag, startPoint x: 319, startPoint y: 488, endPoint x: 416, endPoint y: 539, distance: 109.6
click at [416, 539] on span "Estimated financing options We evaluated likely financial outcomes from years o…" at bounding box center [920, 515] width 1204 height 58
click at [416, 539] on p "We evaluated likely financial outcomes from years of market intelligence. These…" at bounding box center [920, 526] width 1204 height 36
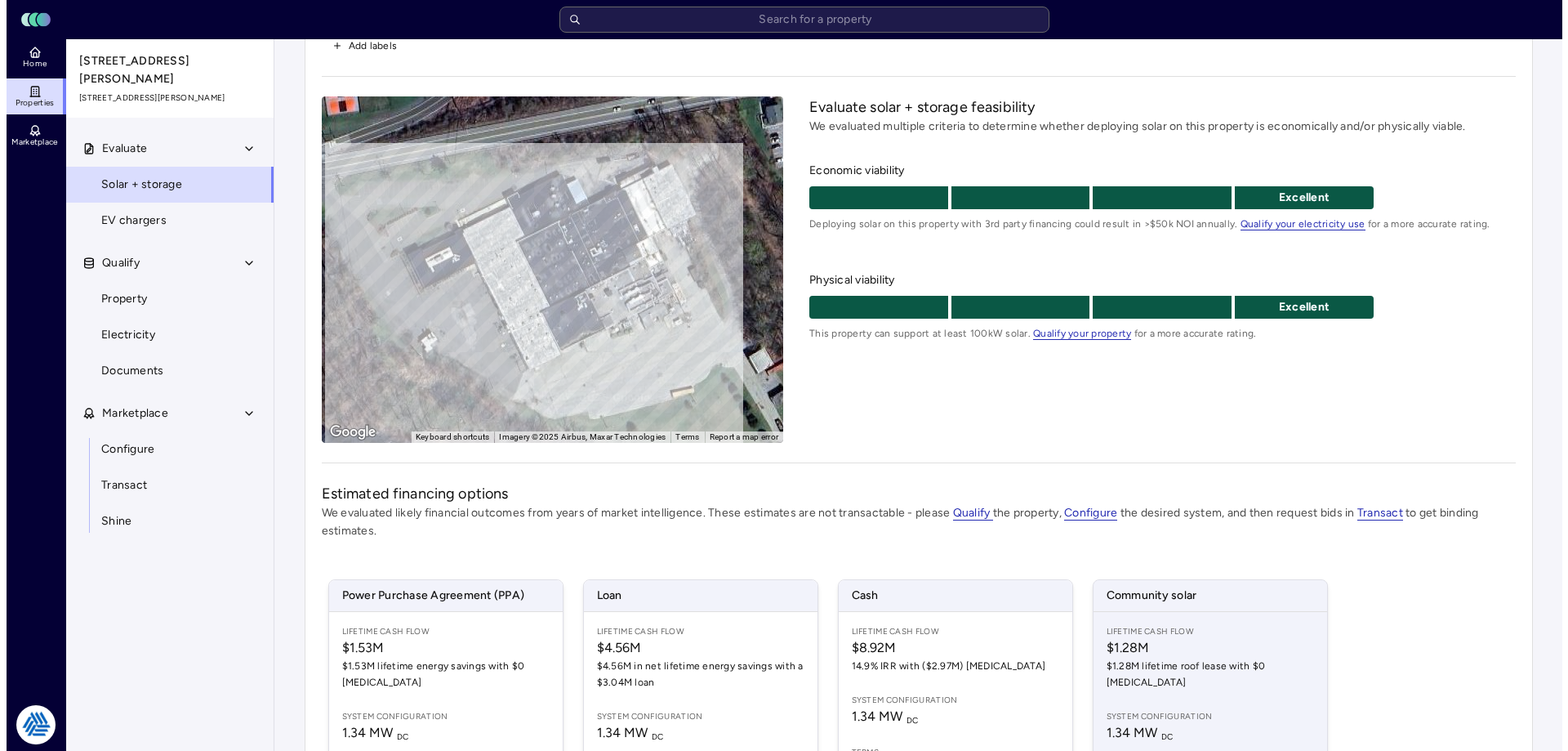
scroll to position [163, 0]
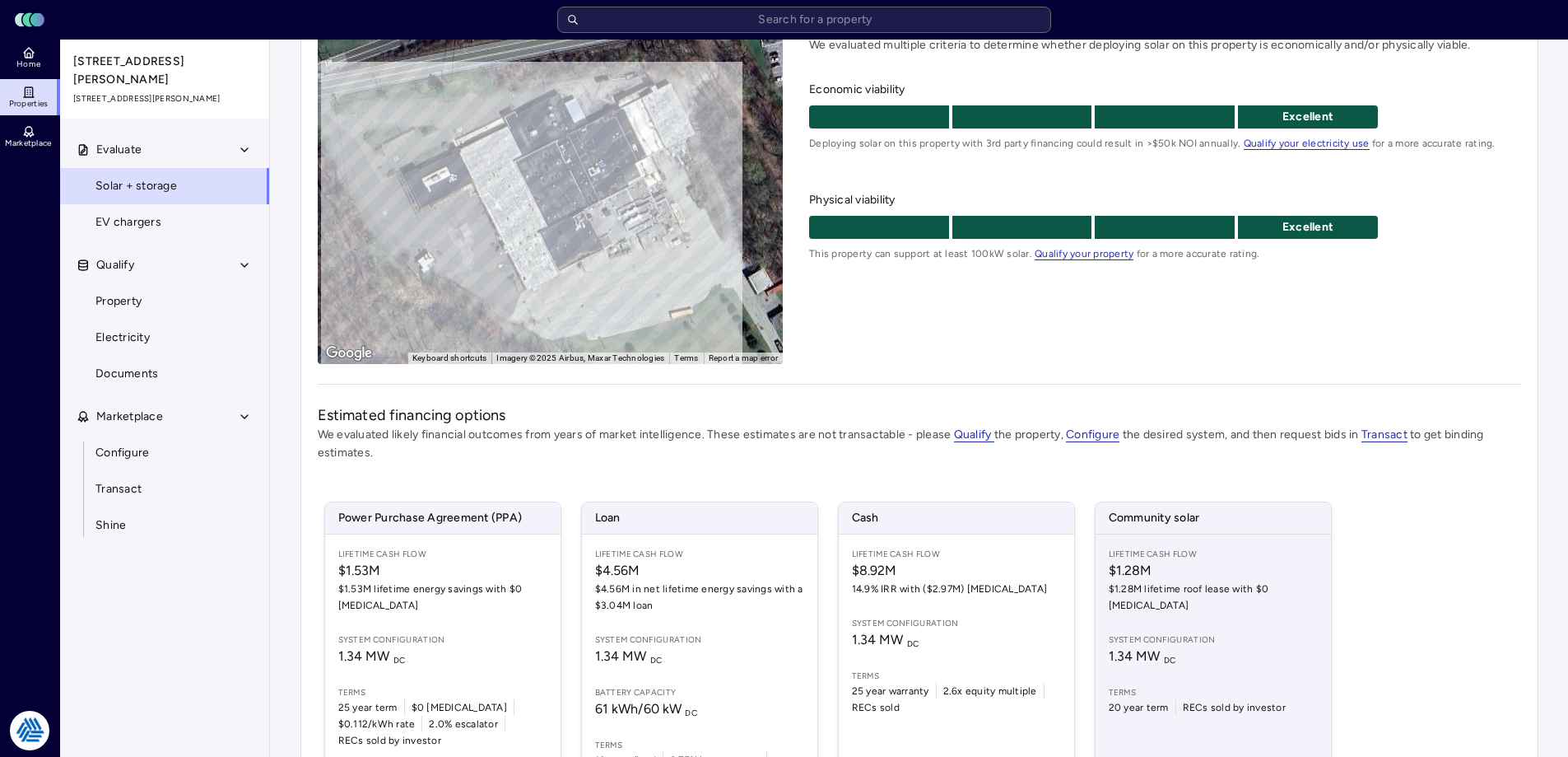
click at [1152, 601] on div "Lifetime Cash Flow $1.28M $1.28M lifetime roof lease with $0 CapEx System confi…" at bounding box center [1214, 666] width 236 height 264
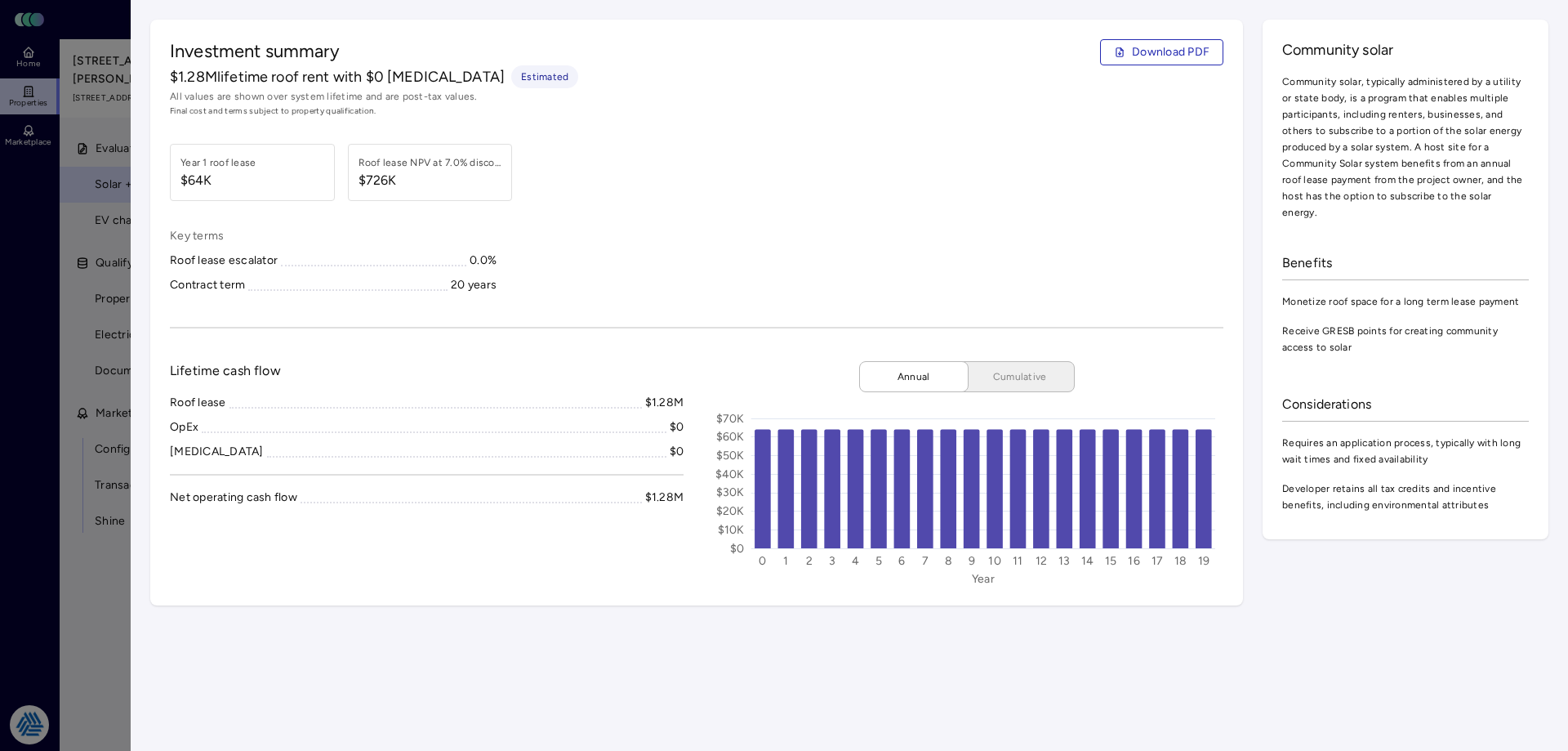
click at [89, 530] on div at bounding box center [784, 376] width 1568 height 751
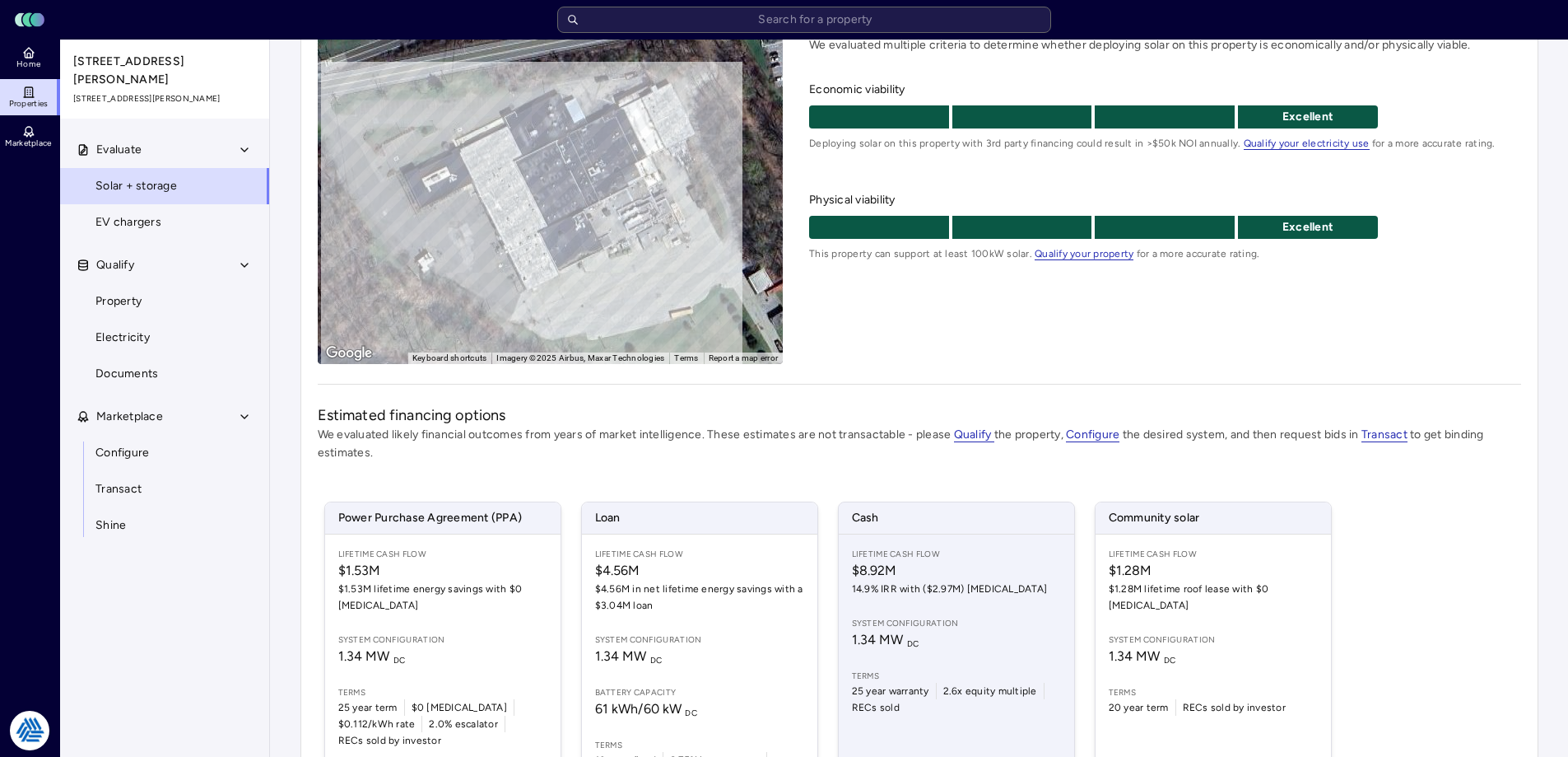
click at [1027, 608] on div "Lifetime Cash Flow $8.92M 14.9% IRR with ($2.97M) CapEx System configuration 1.…" at bounding box center [957, 666] width 236 height 264
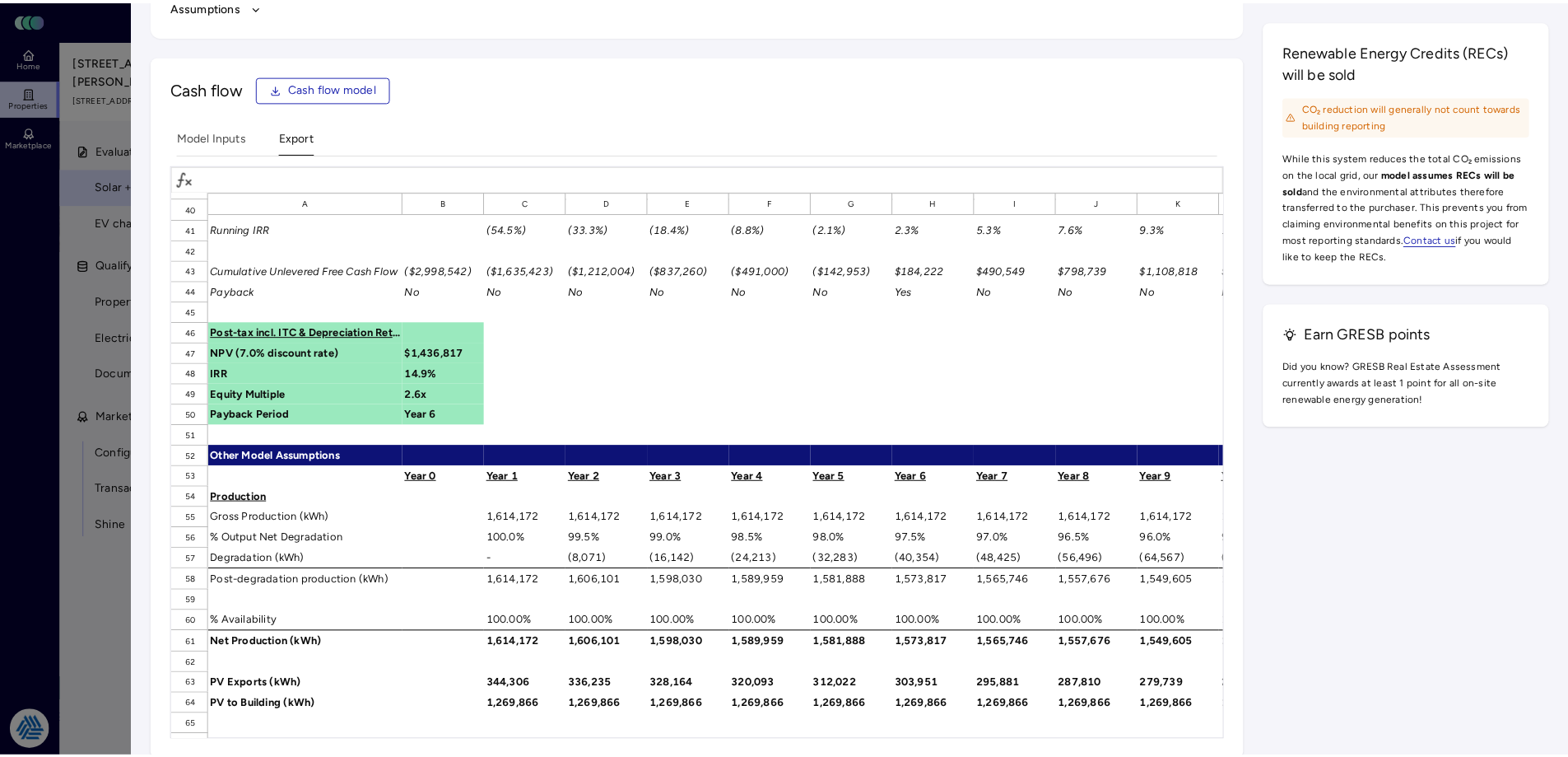
scroll to position [494, 0]
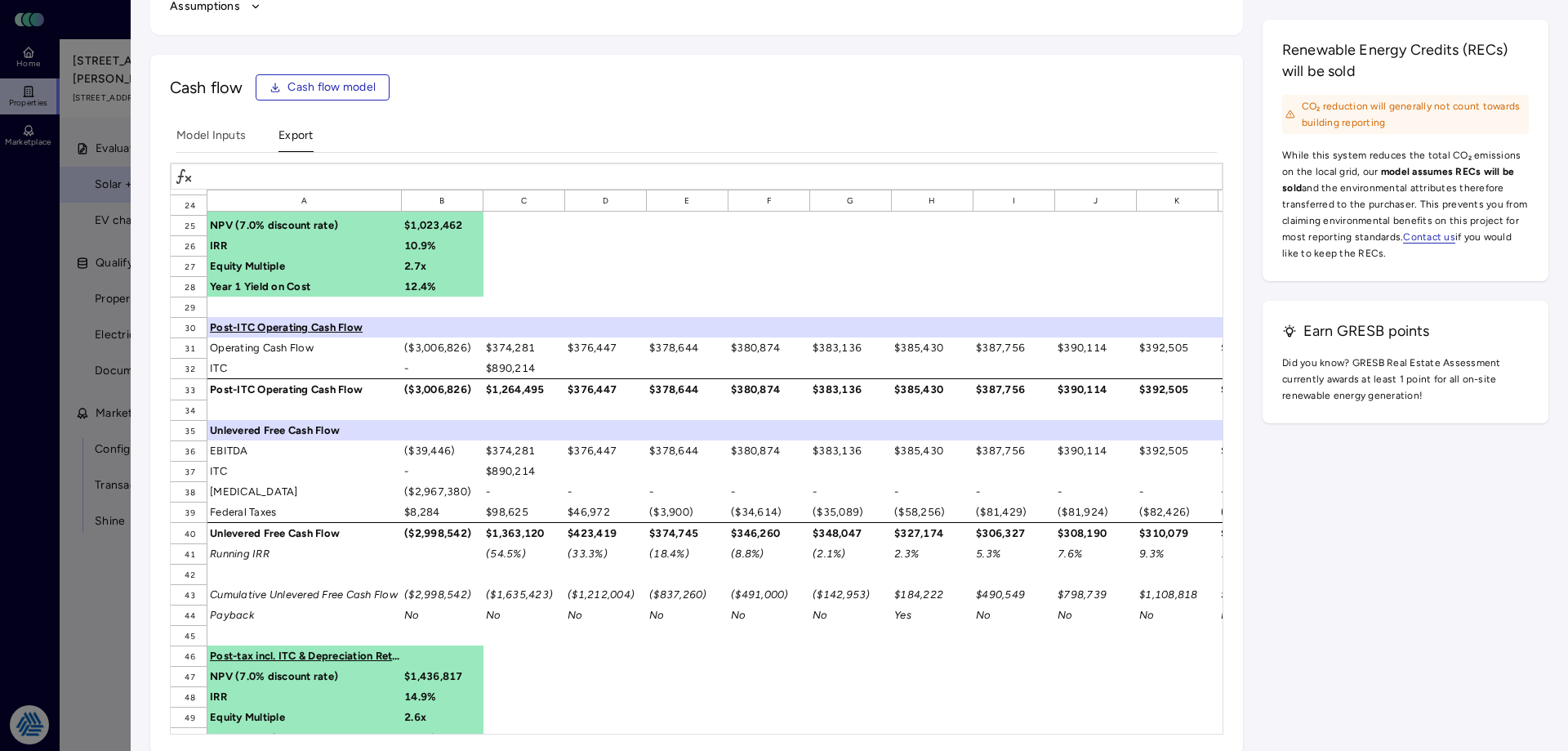
click at [49, 579] on div at bounding box center [784, 376] width 1568 height 751
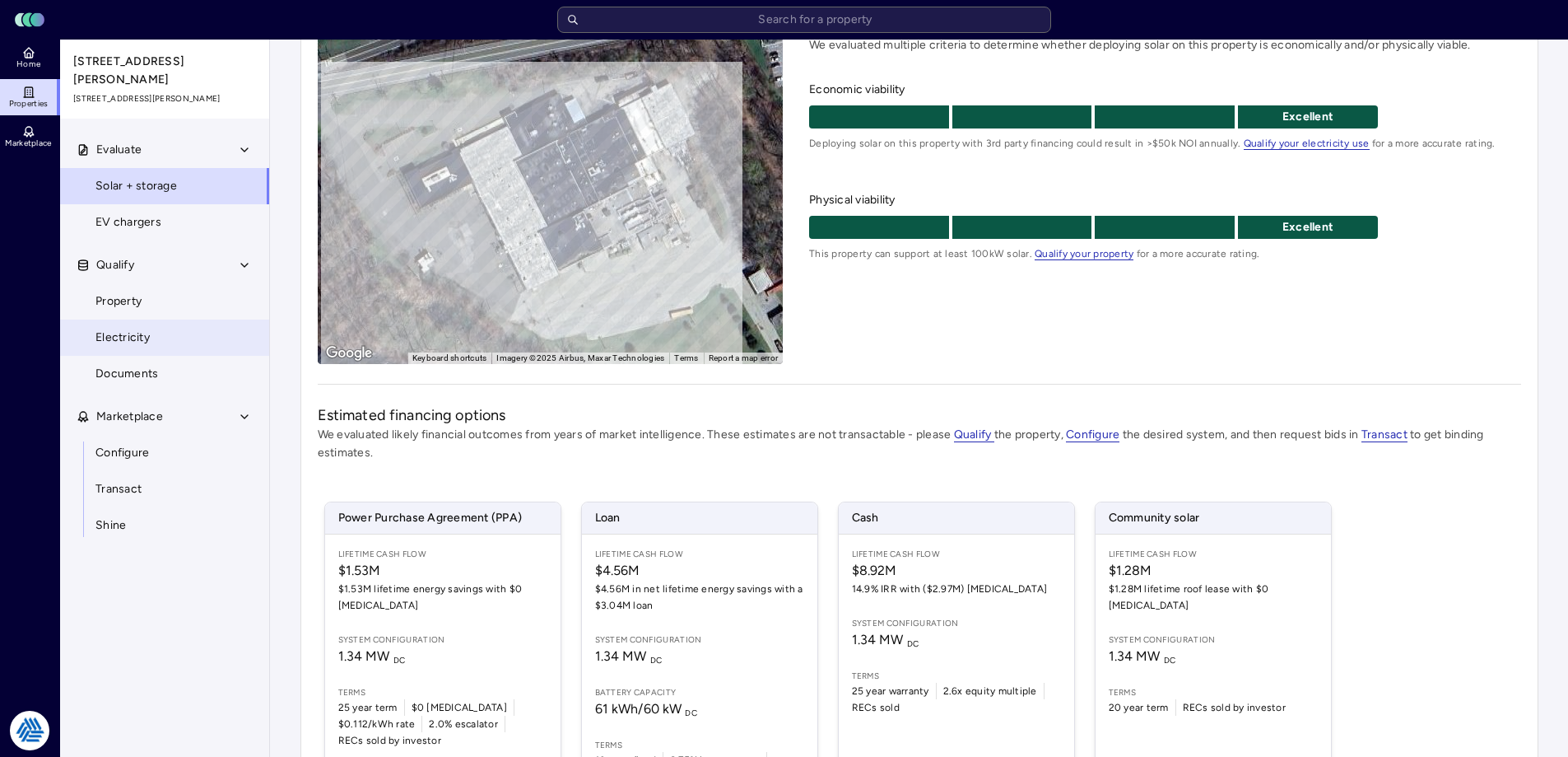
click at [136, 319] on link "Electricity" at bounding box center [165, 337] width 210 height 36
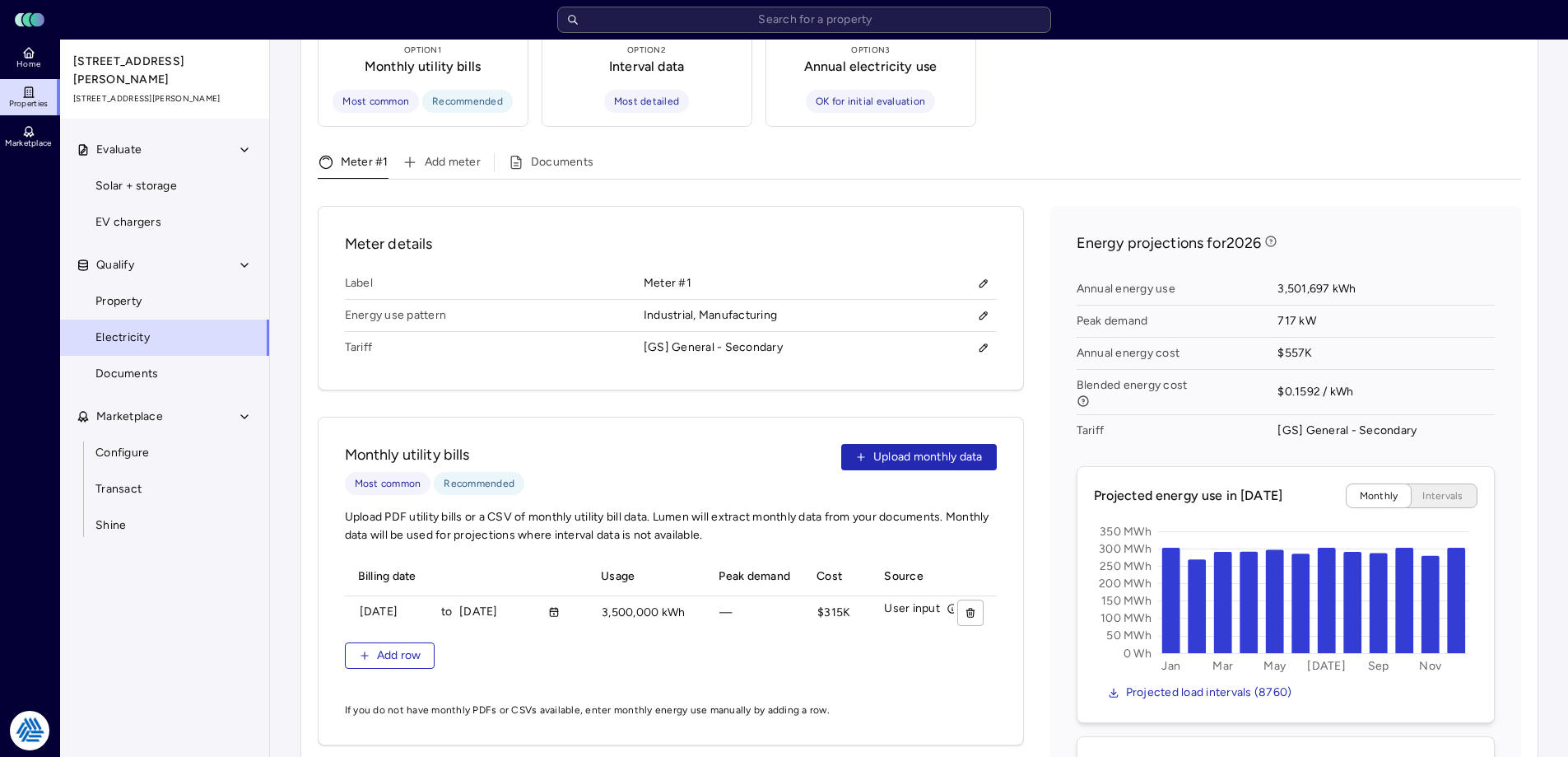
scroll to position [576, 0]
